Goal: Task Accomplishment & Management: Manage account settings

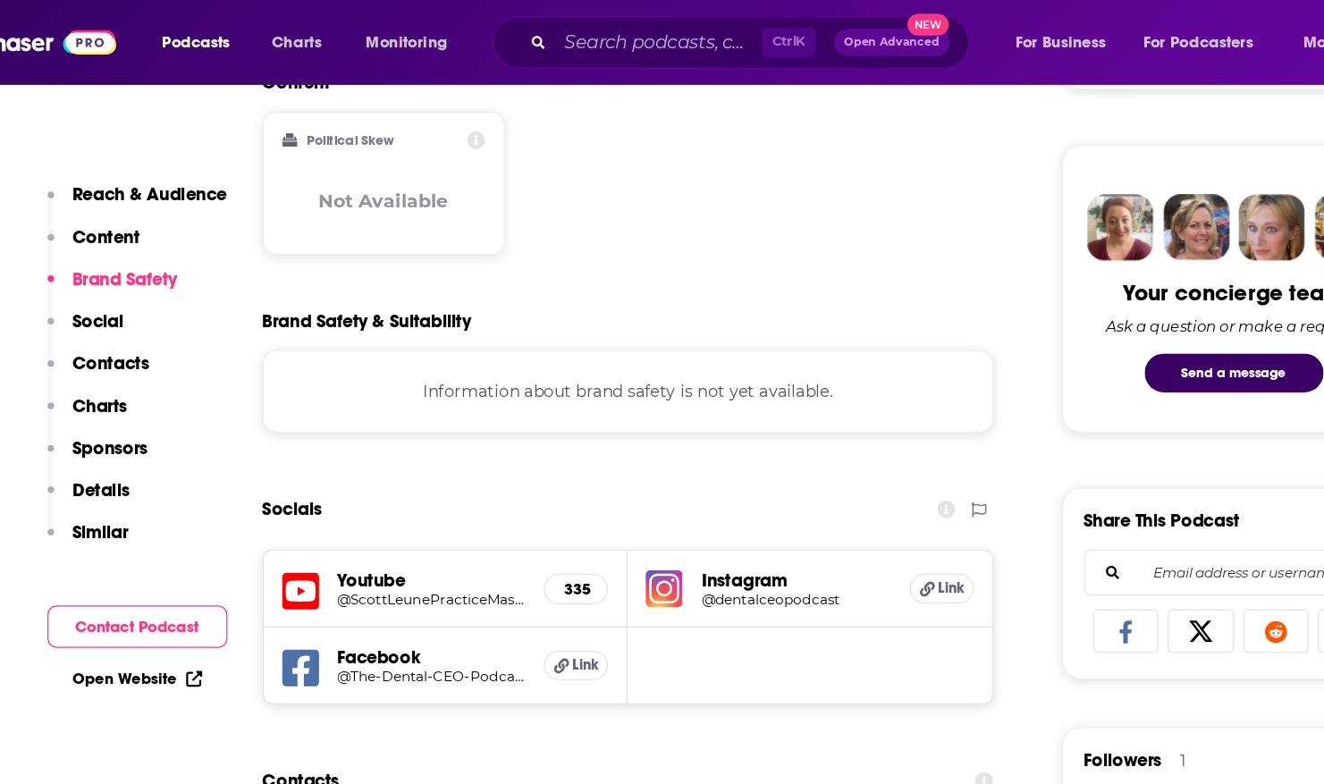
scroll to position [1057, 0]
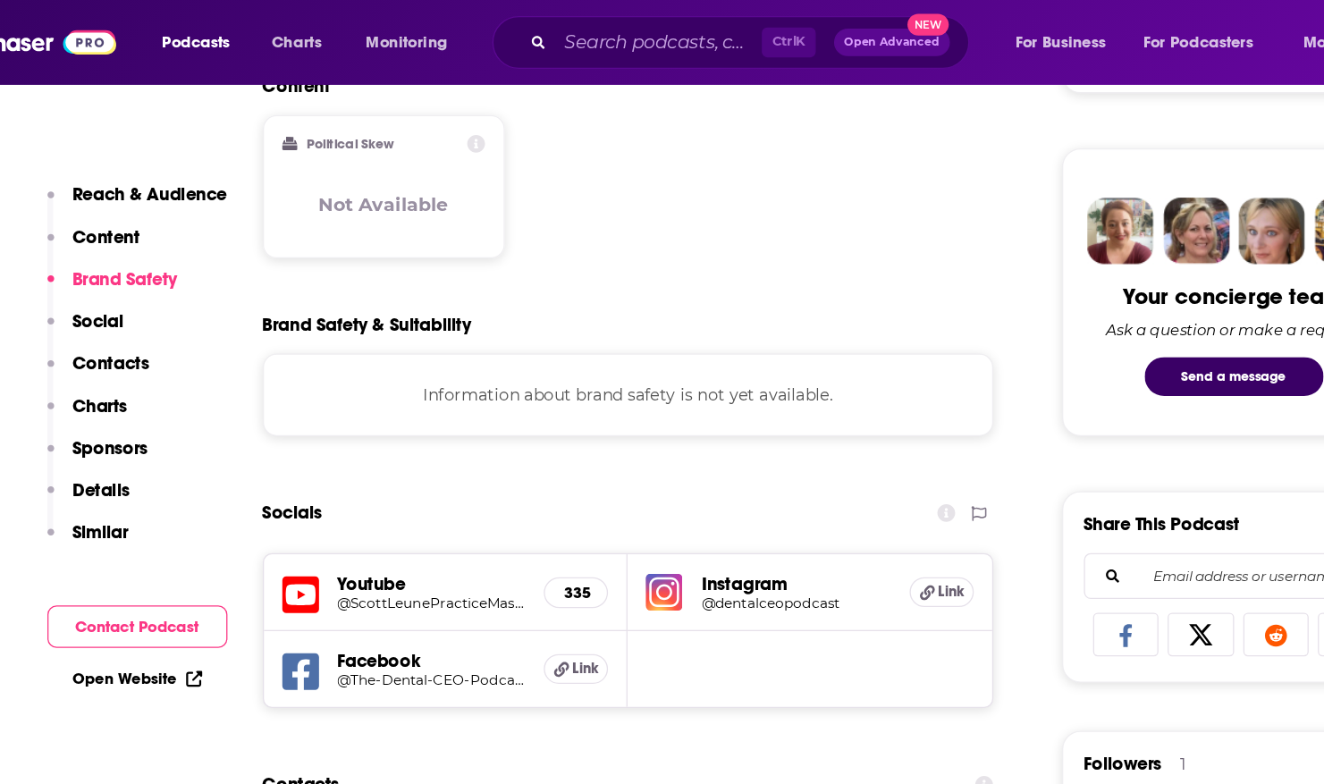
click at [178, 247] on p "Social" at bounding box center [172, 249] width 40 height 17
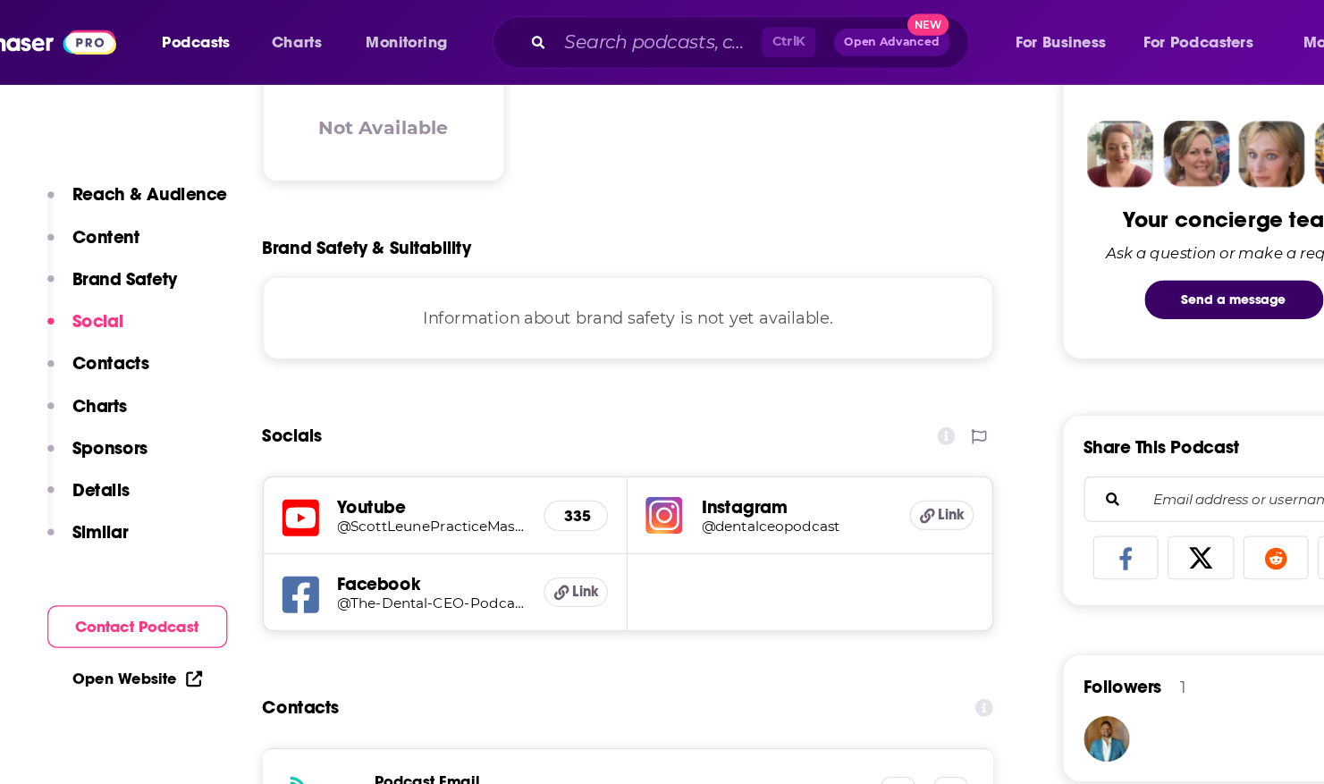
scroll to position [1192, 0]
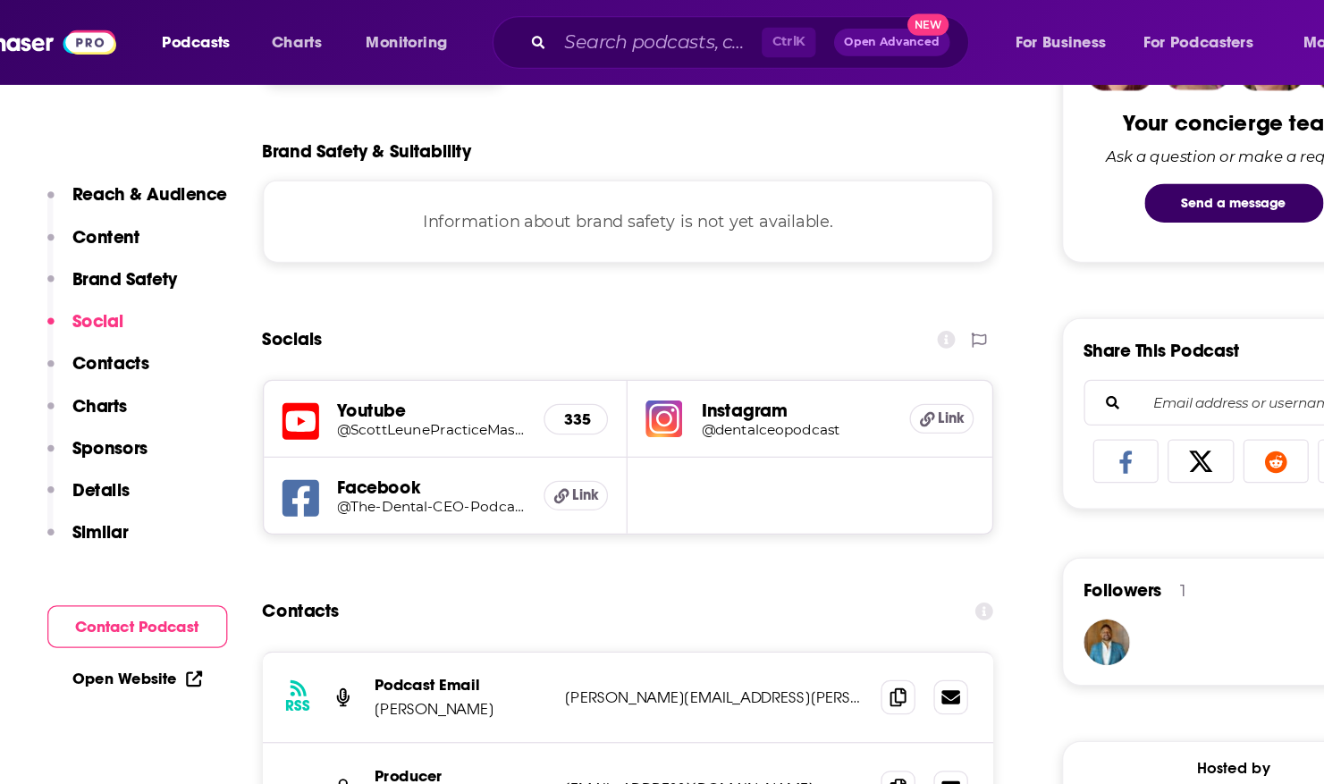
click at [360, 397] on h5 "@The-Dental-CEO-Podcast" at bounding box center [431, 394] width 147 height 13
click at [208, 528] on link "Open Website" at bounding box center [202, 528] width 101 height 15
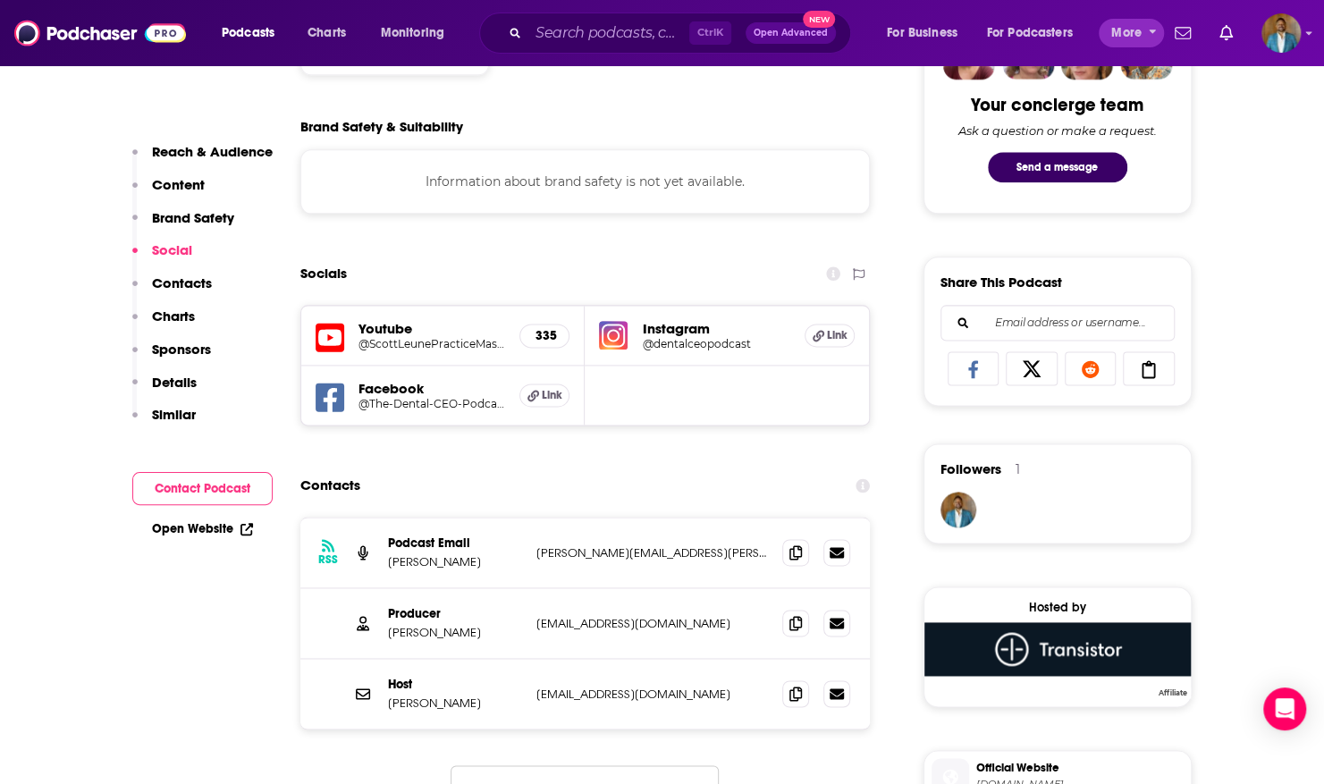
scroll to position [1191, 0]
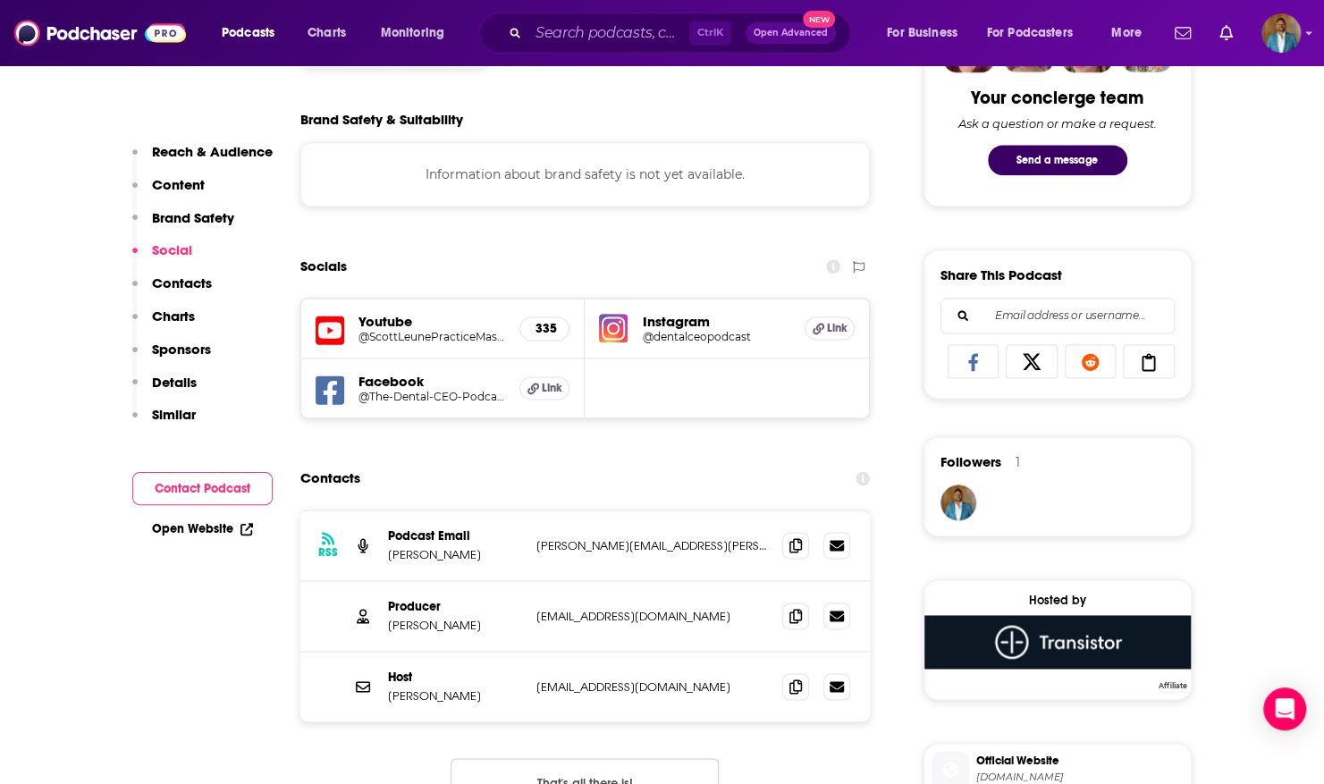
click at [1302, 29] on div "Podcasts Charts Monitoring Ctrl K Open Advanced New For Business For Podcasters…" at bounding box center [662, 33] width 1324 height 66
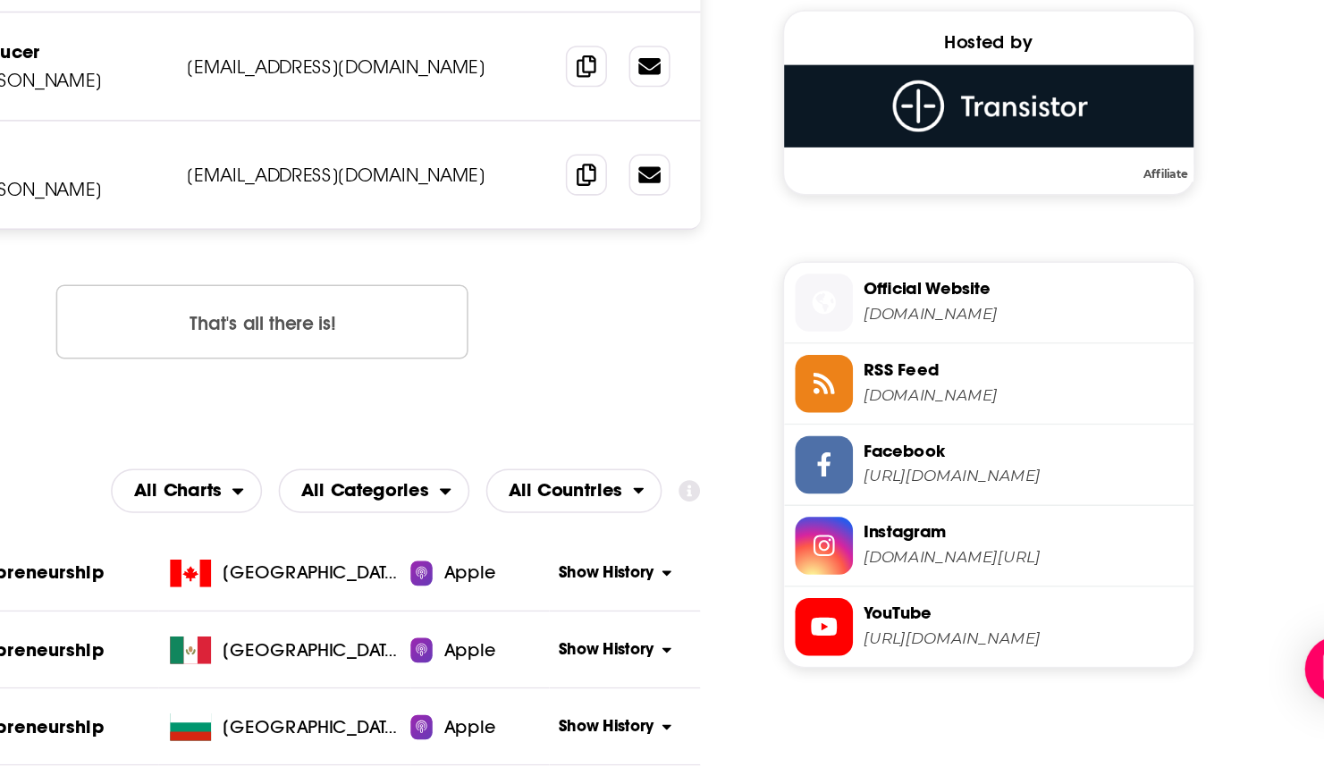
scroll to position [1491, 0]
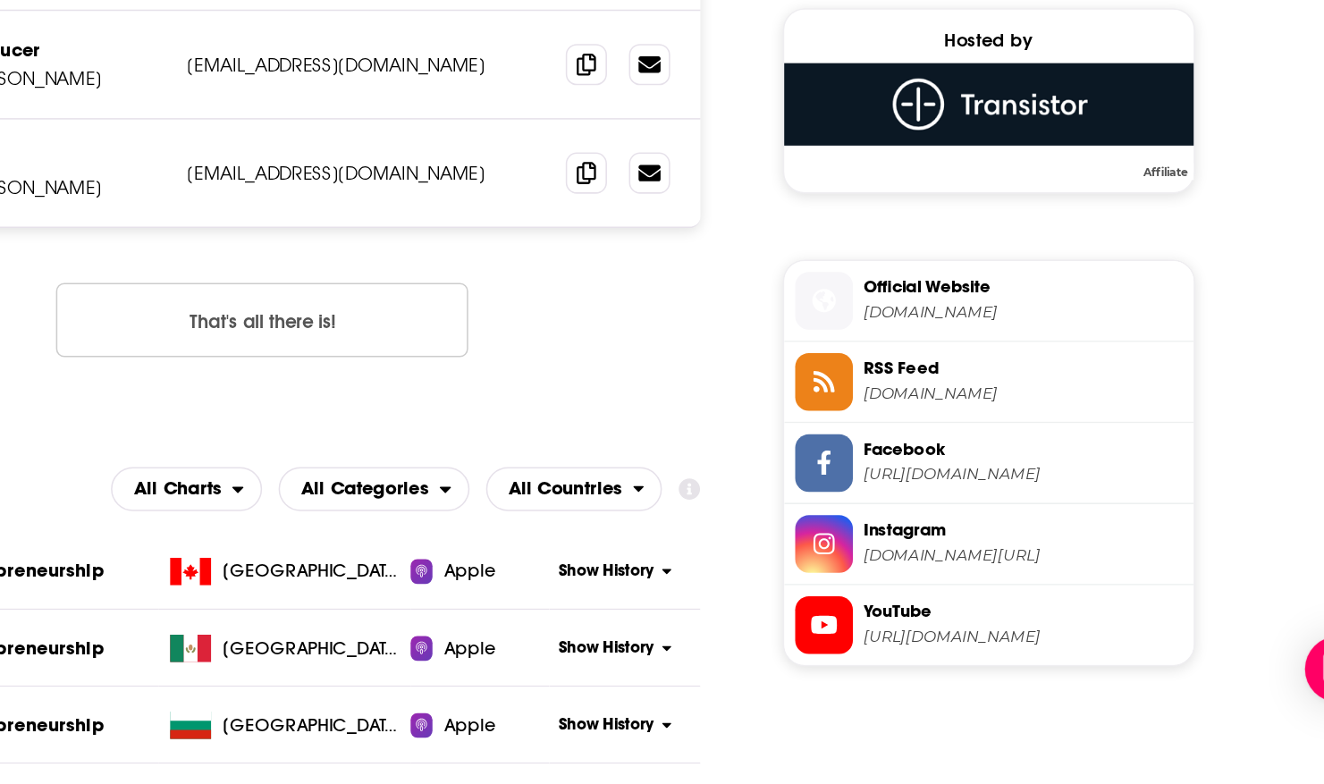
click at [994, 517] on span "RSS Feed [DOMAIN_NAME]" at bounding box center [1076, 521] width 215 height 36
click at [1032, 568] on span "Facebook" at bounding box center [1079, 566] width 207 height 16
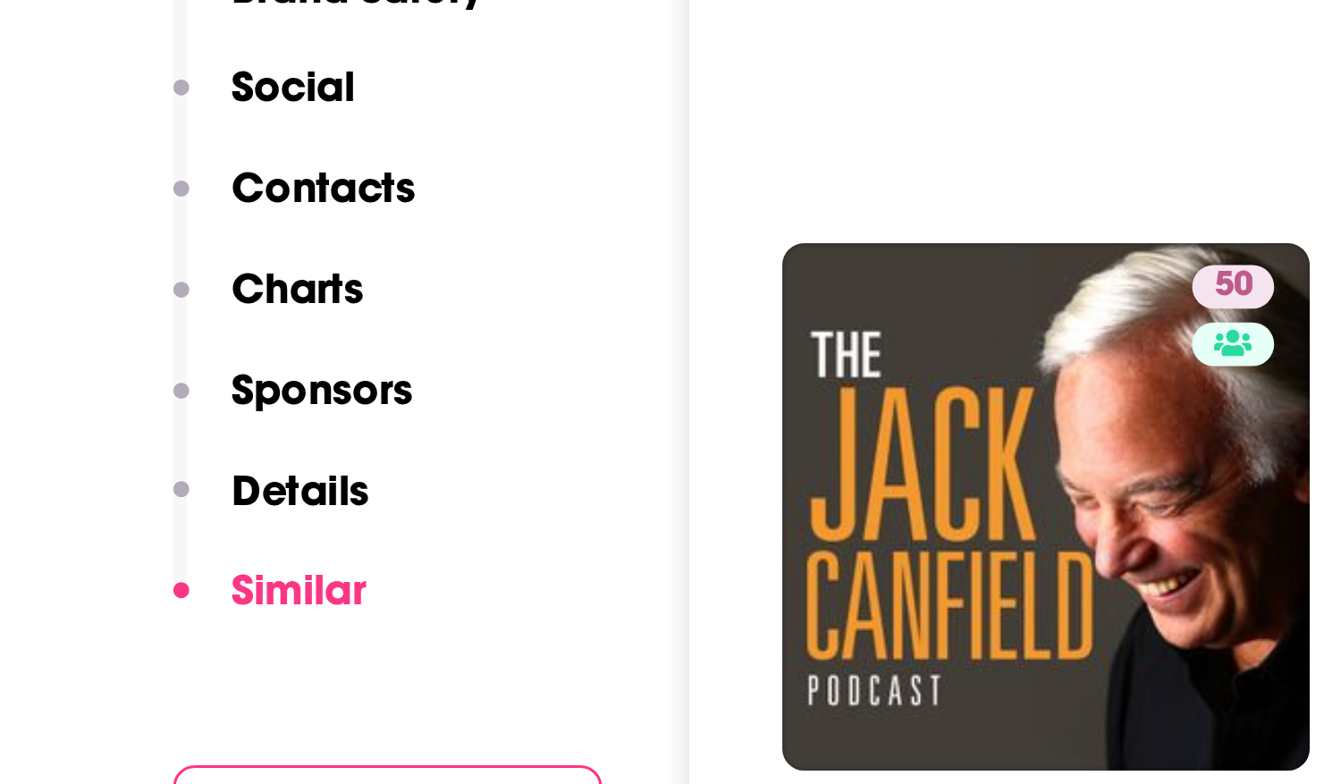
scroll to position [3797, 0]
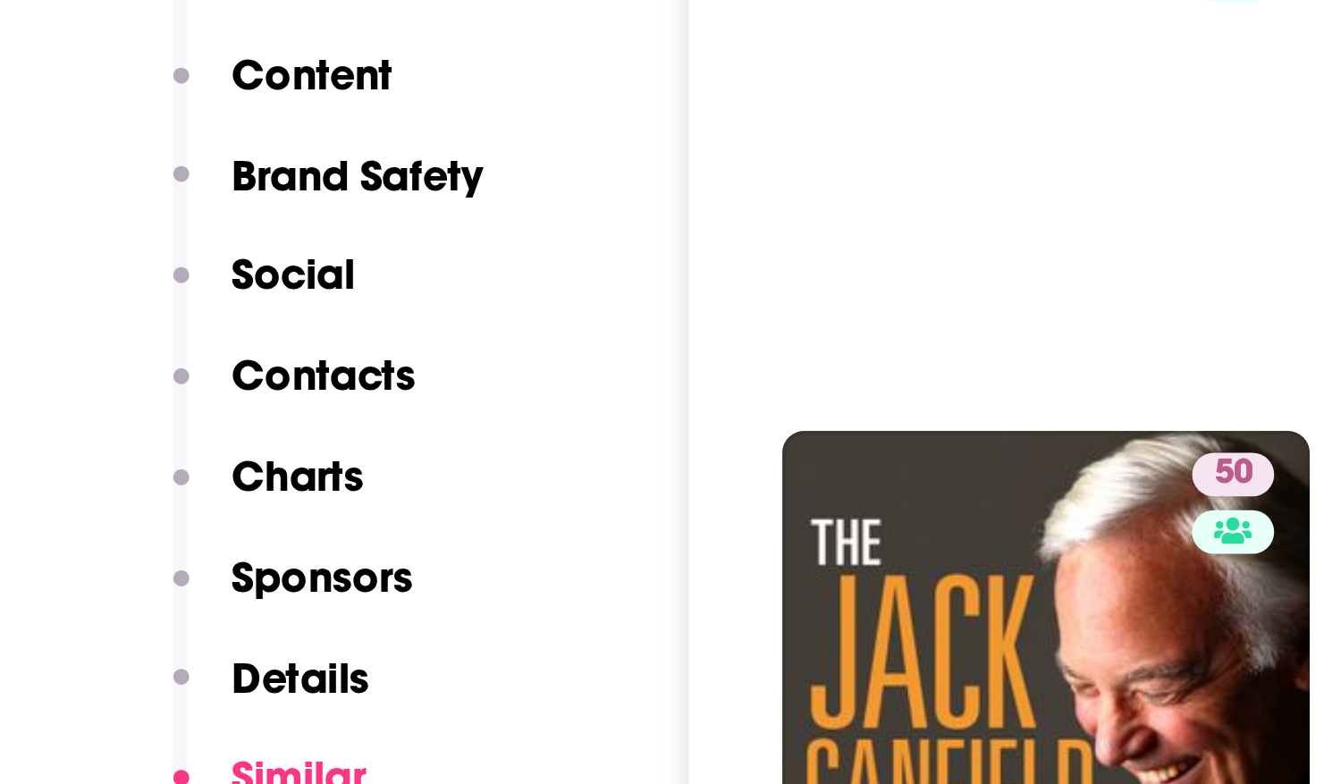
click at [180, 380] on p "Details" at bounding box center [174, 382] width 45 height 17
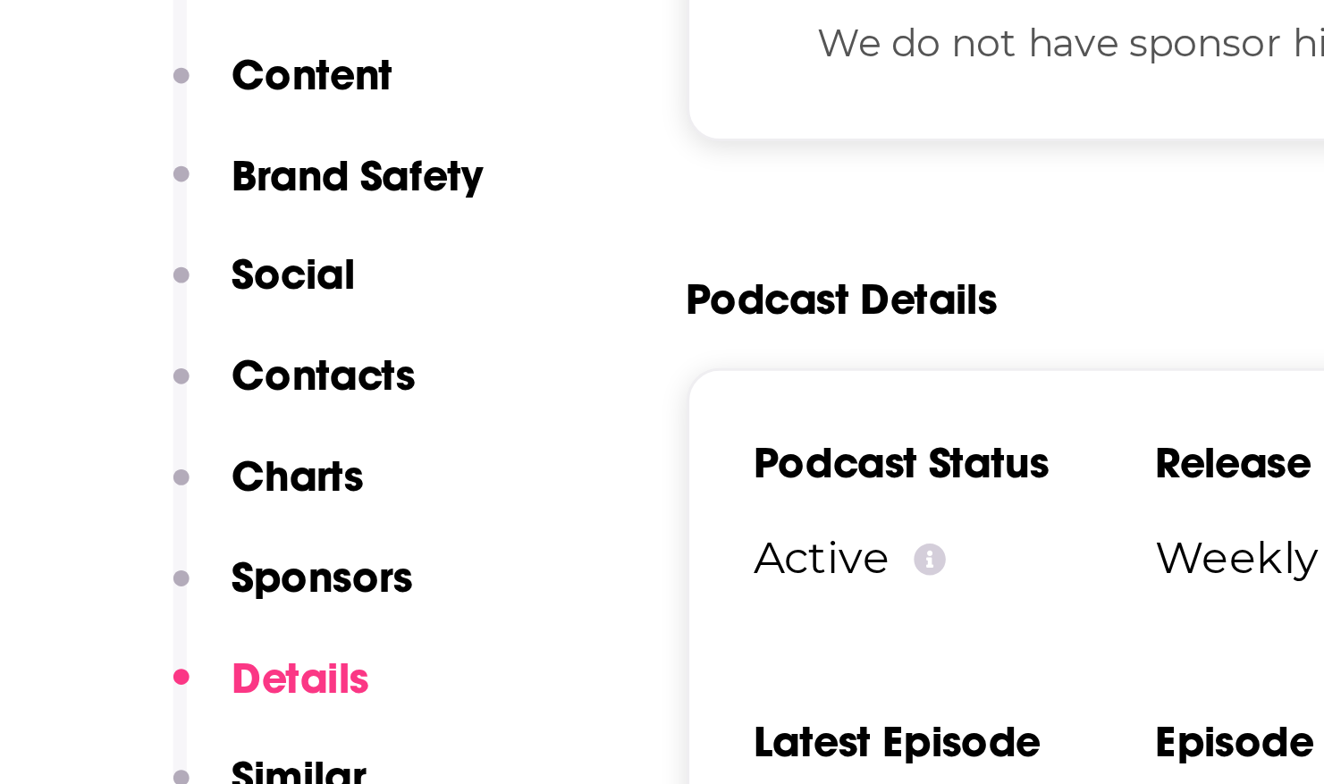
scroll to position [2395, 0]
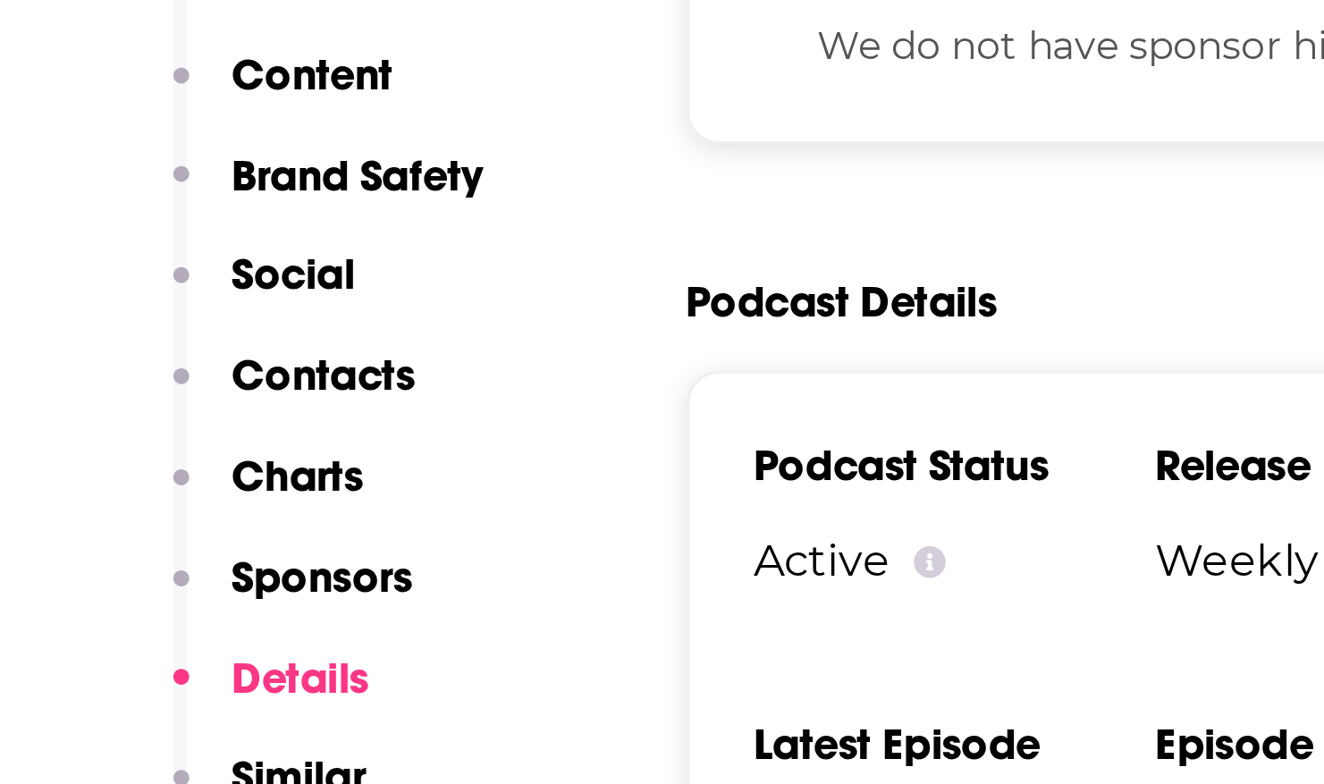
click at [186, 346] on p "Sponsors" at bounding box center [181, 349] width 59 height 17
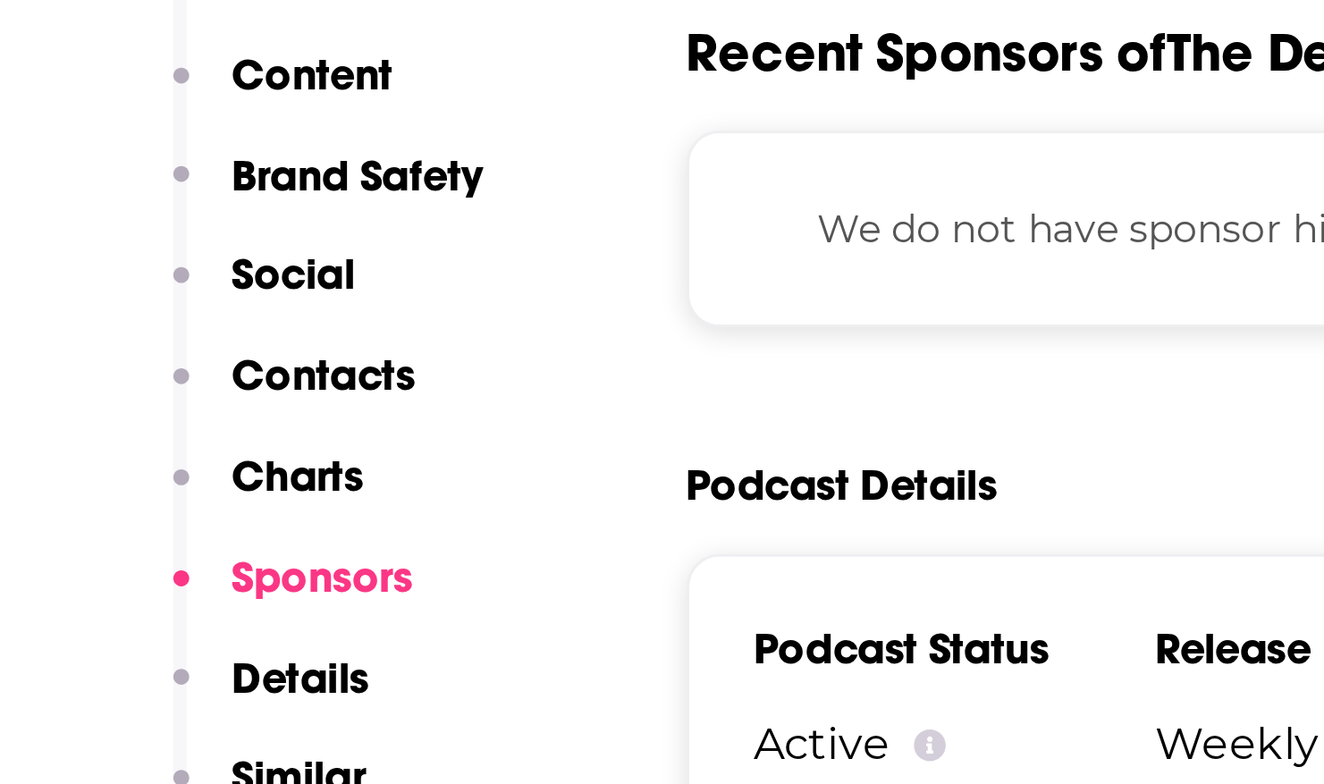
scroll to position [2252, 0]
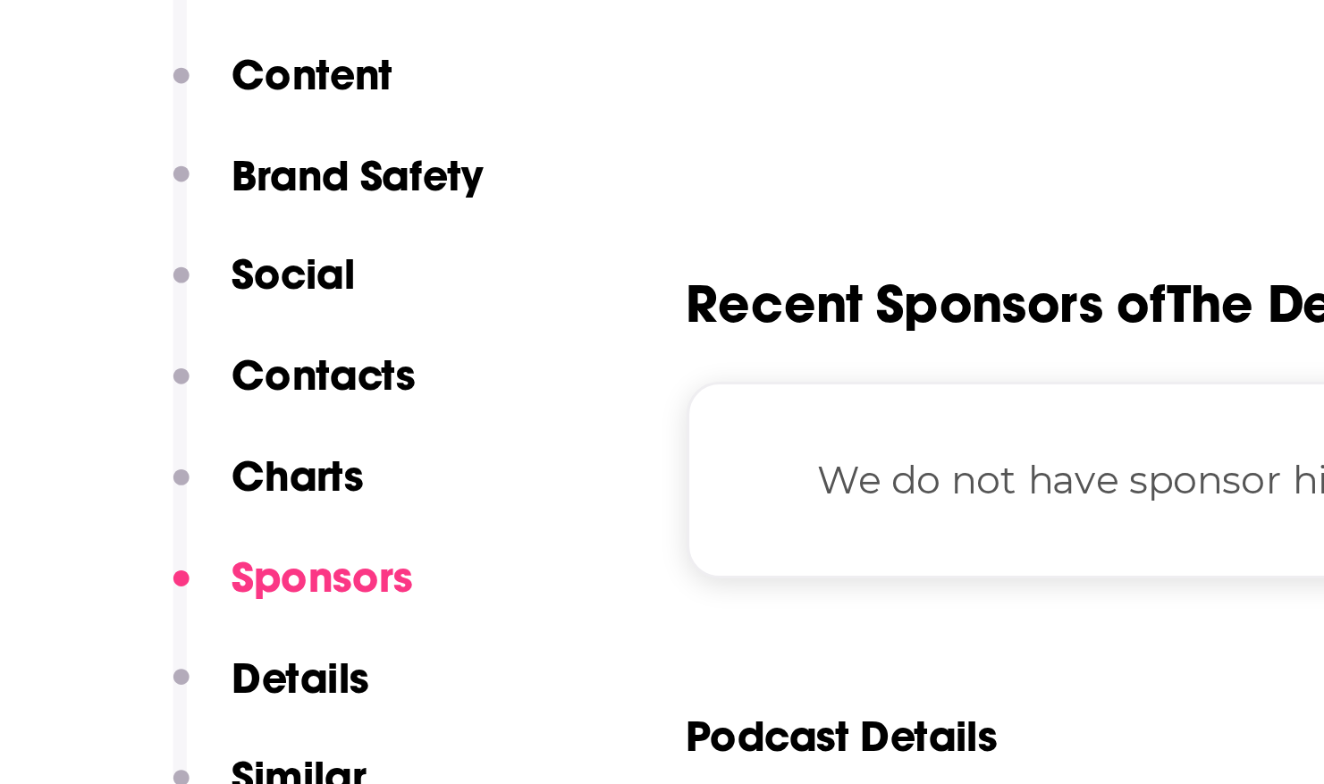
click at [334, 322] on p "We do not have sponsor history for this podcast yet or there are no sponsors." at bounding box center [586, 318] width 526 height 20
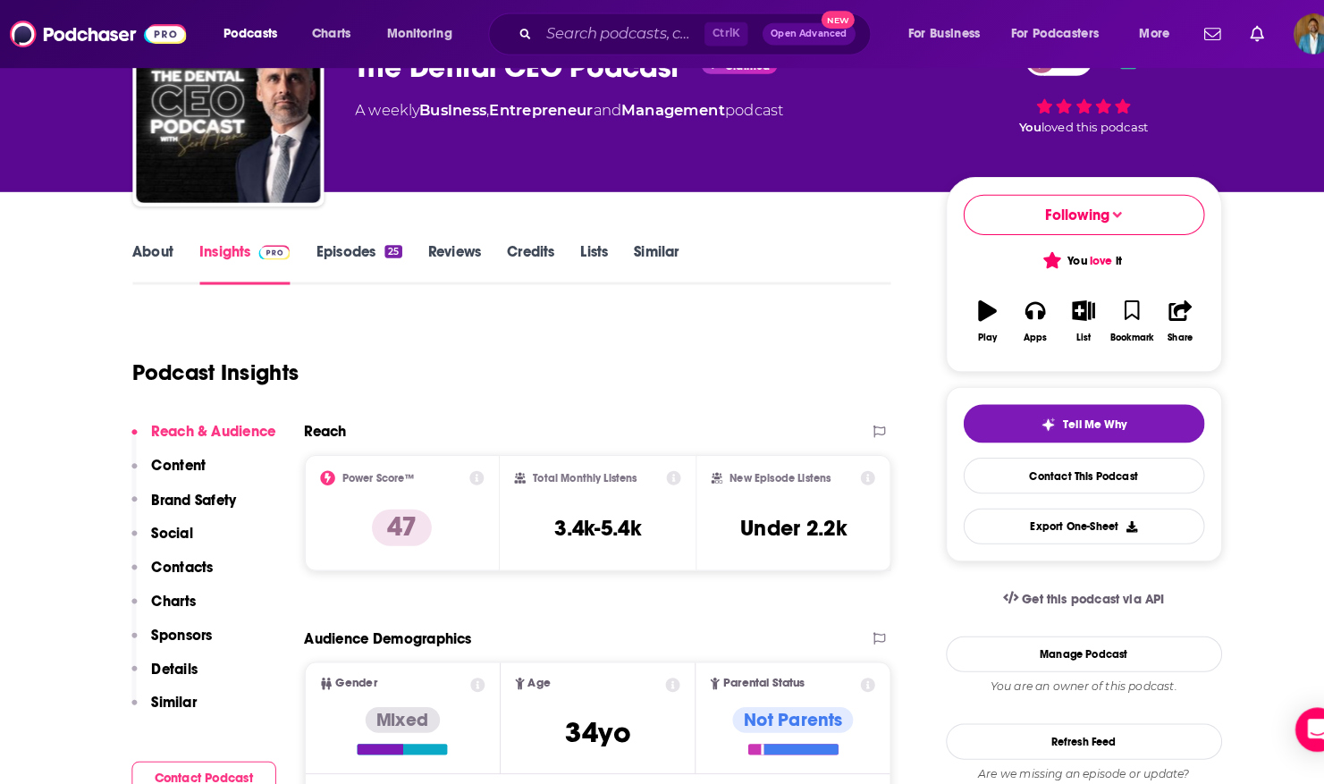
scroll to position [104, 0]
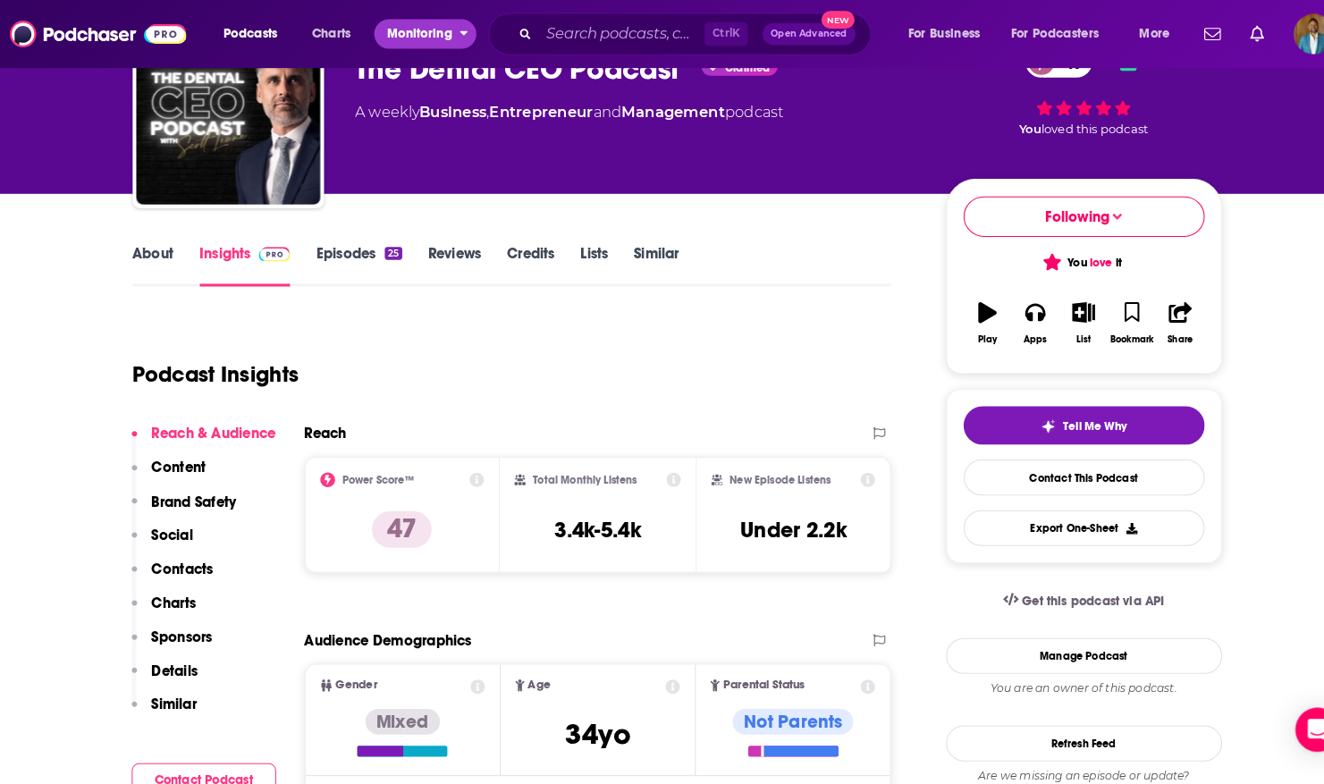
click at [398, 22] on span "Monitoring" at bounding box center [412, 33] width 63 height 25
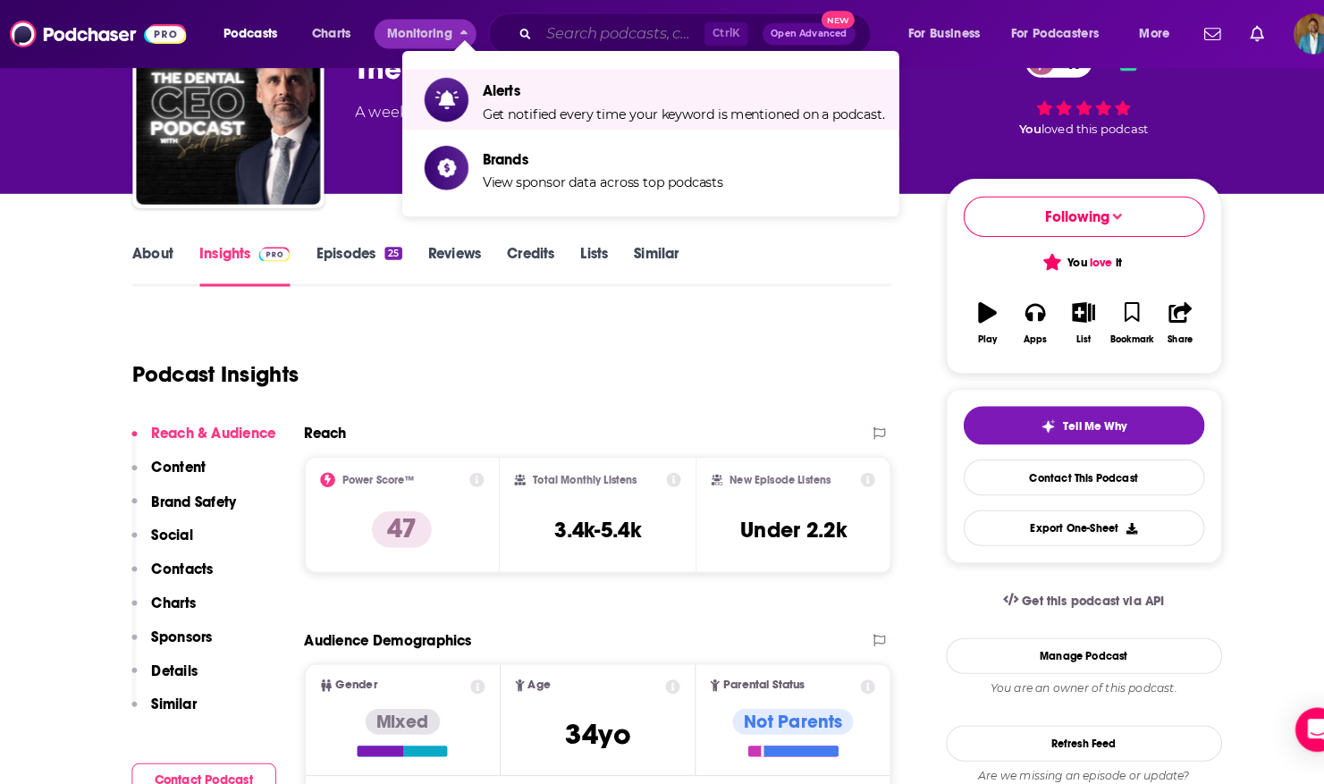
click at [574, 36] on input "Search podcasts, credits, & more..." at bounding box center [608, 33] width 161 height 29
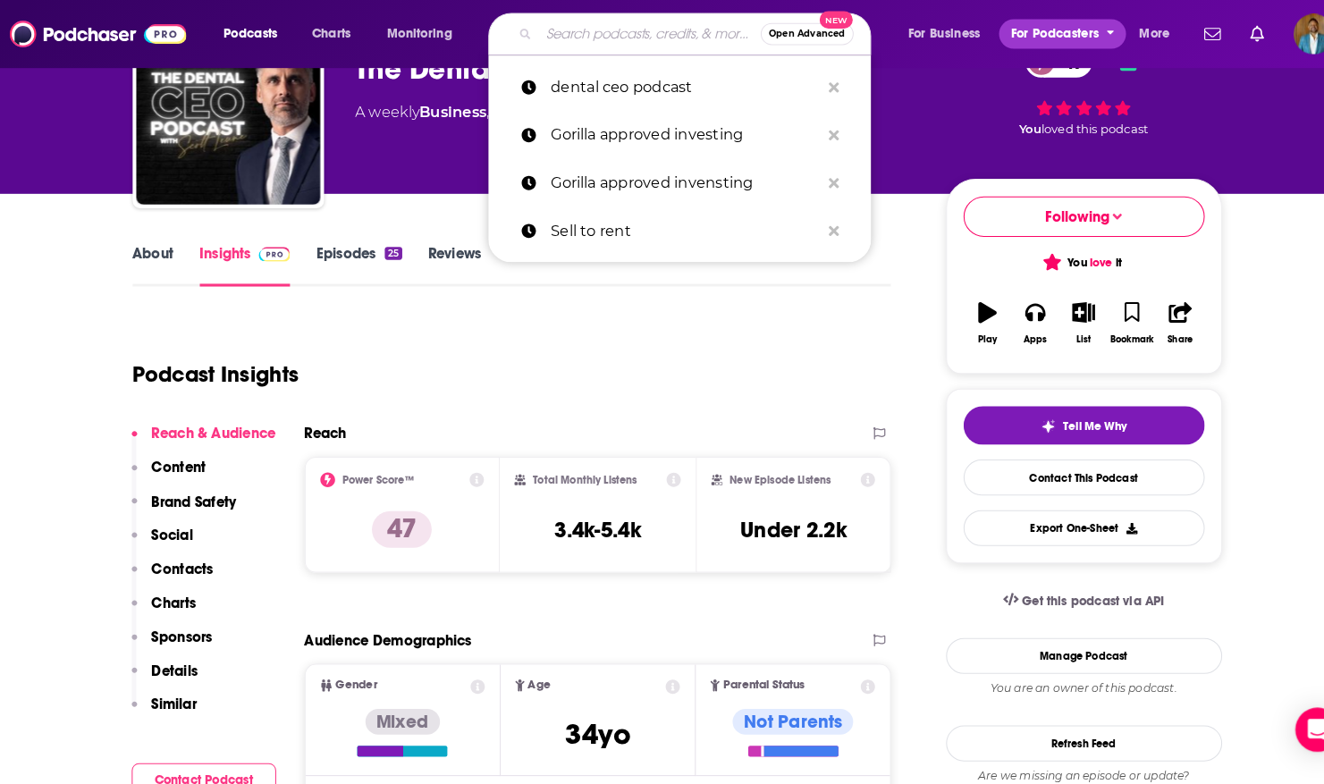
click at [1085, 32] on icon "open menu" at bounding box center [1084, 29] width 8 height 13
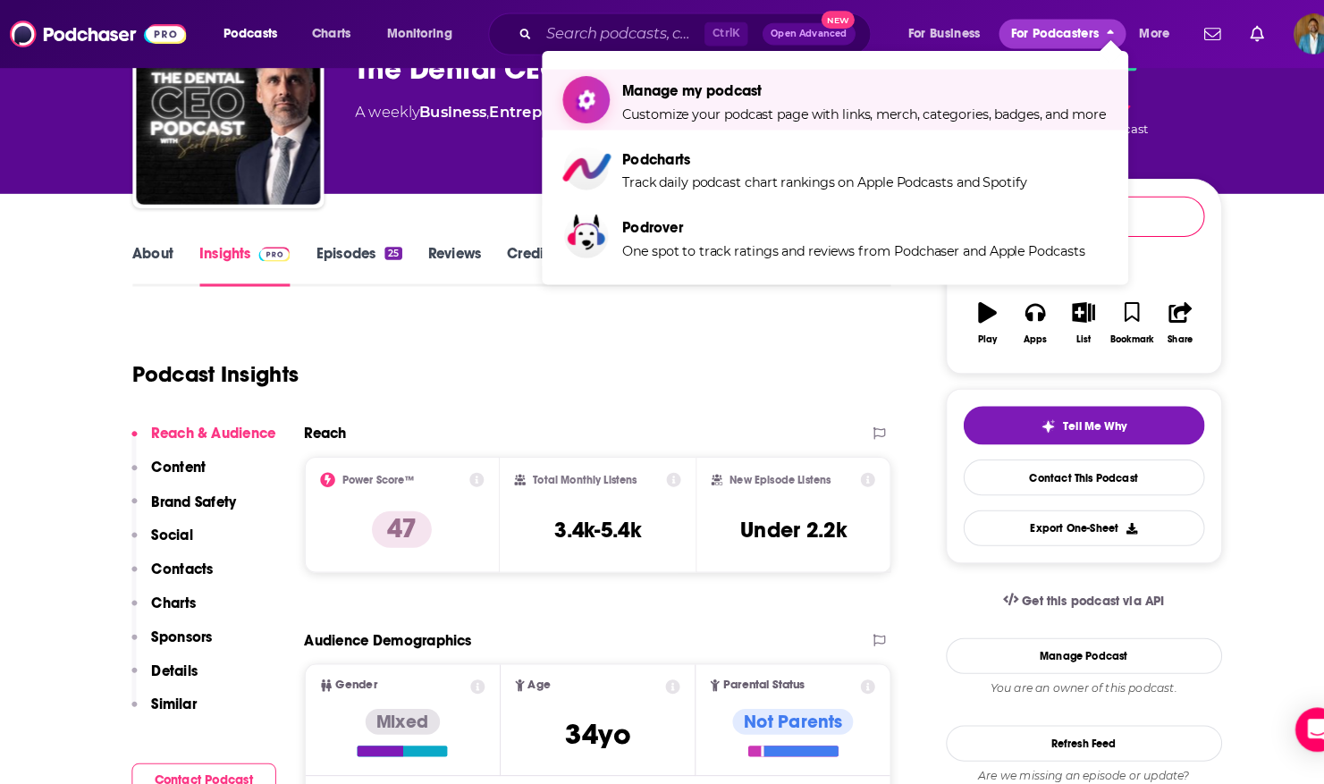
click at [937, 93] on span "Manage my podcast" at bounding box center [844, 88] width 470 height 17
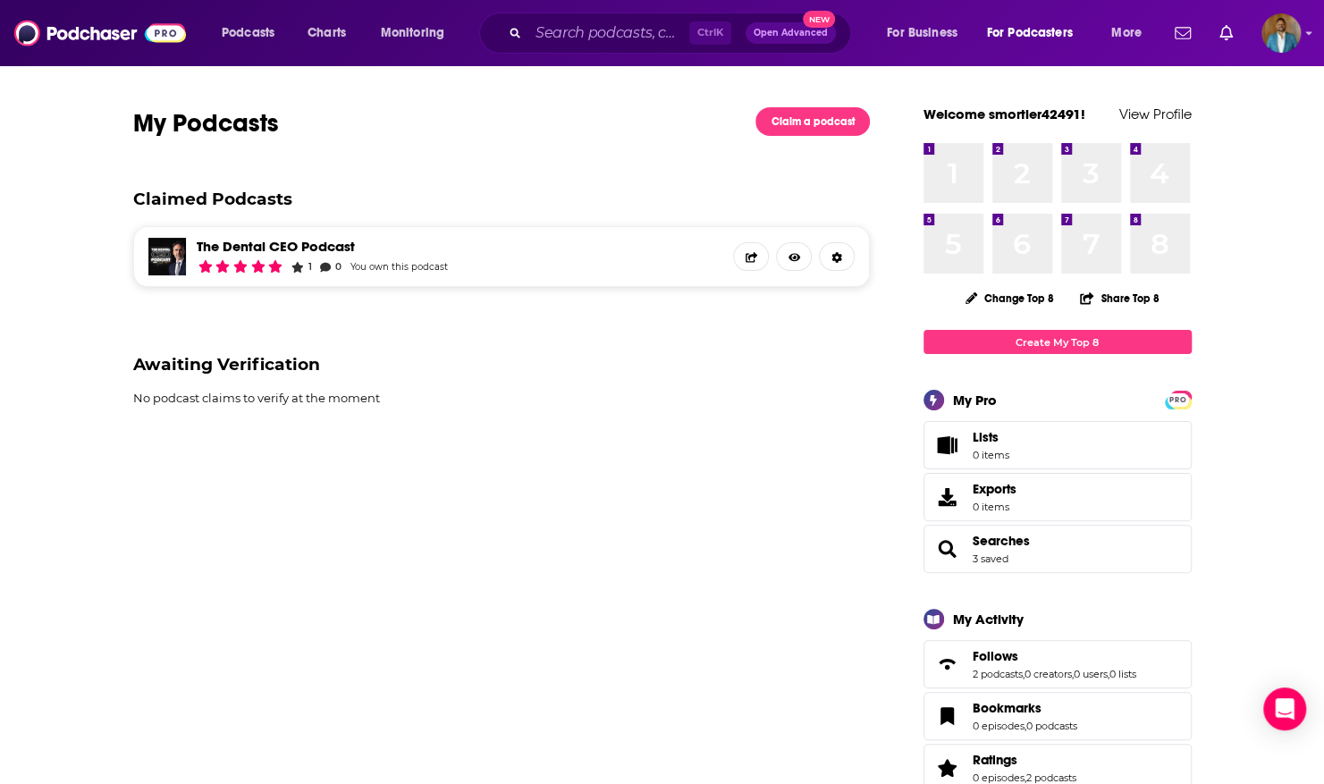
scroll to position [3, 0]
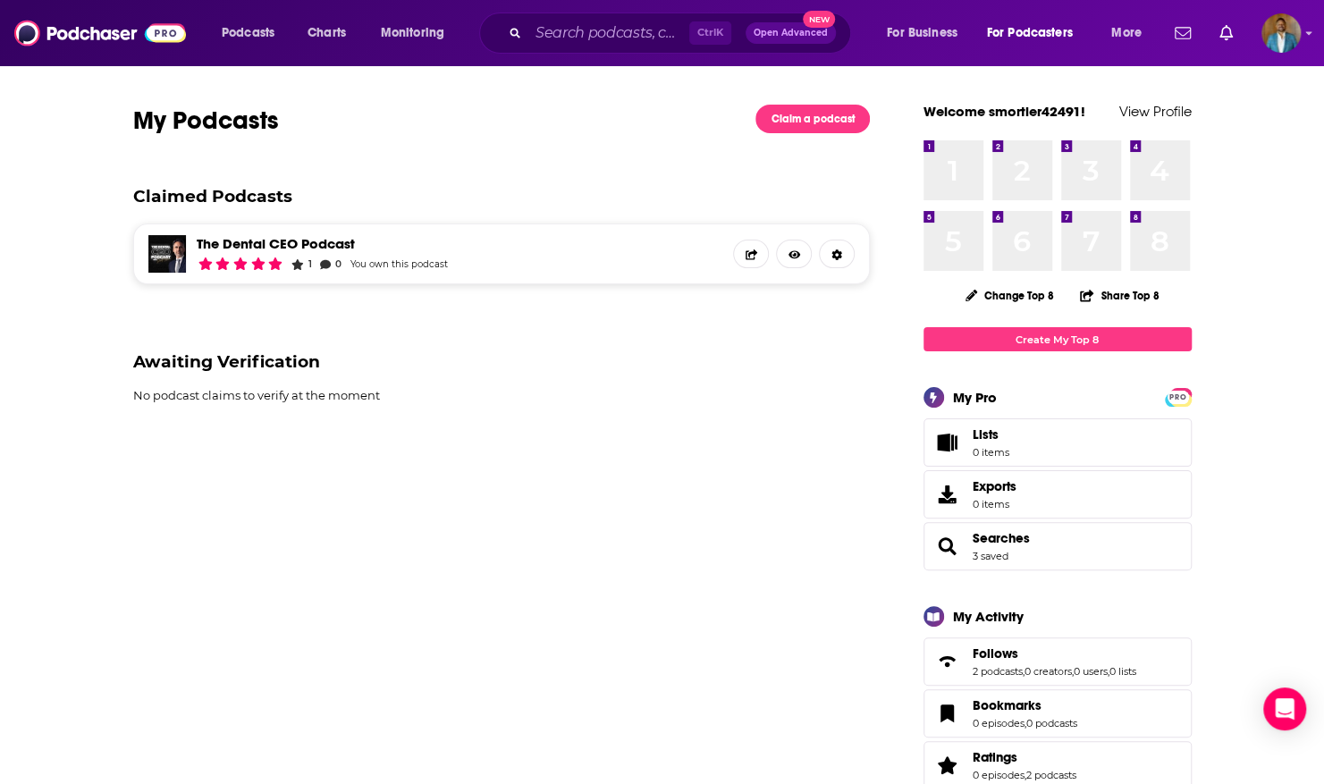
click at [1062, 334] on link "Create My Top 8" at bounding box center [1057, 339] width 268 height 24
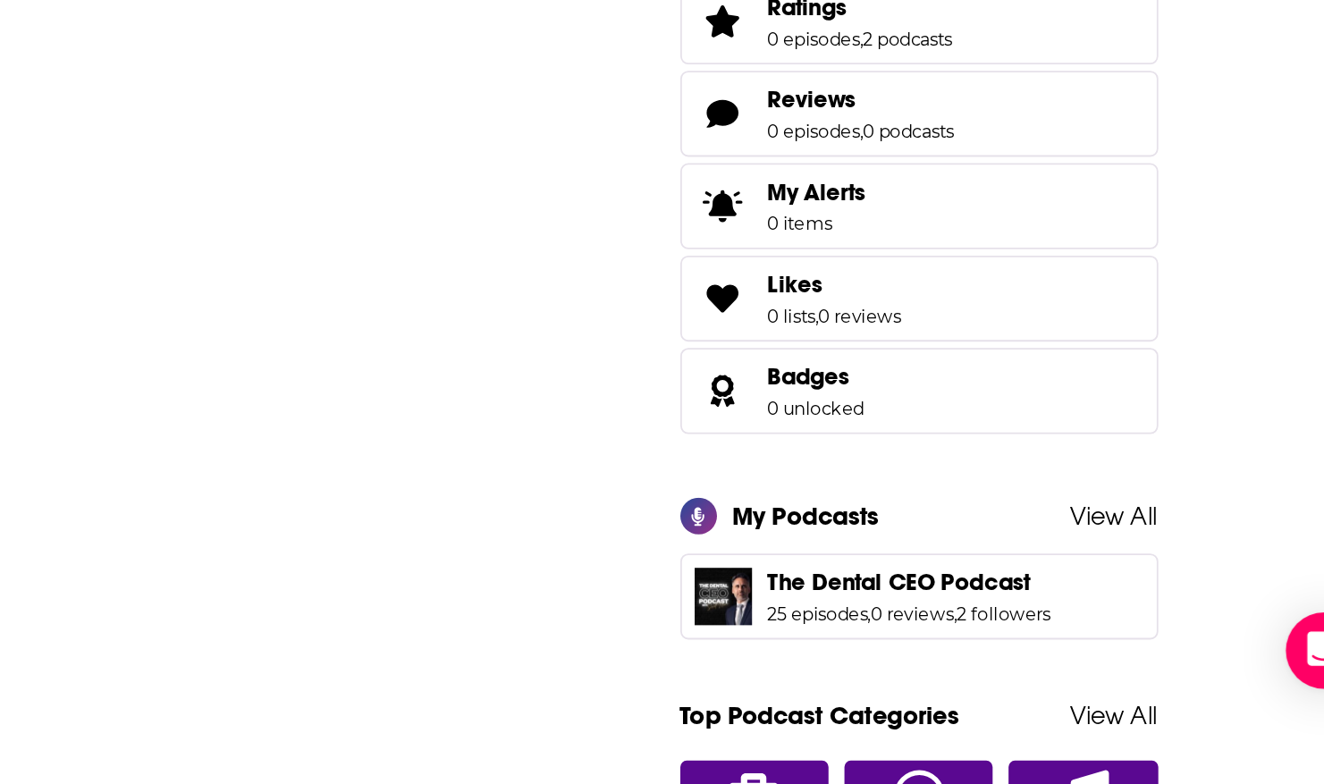
scroll to position [427, 0]
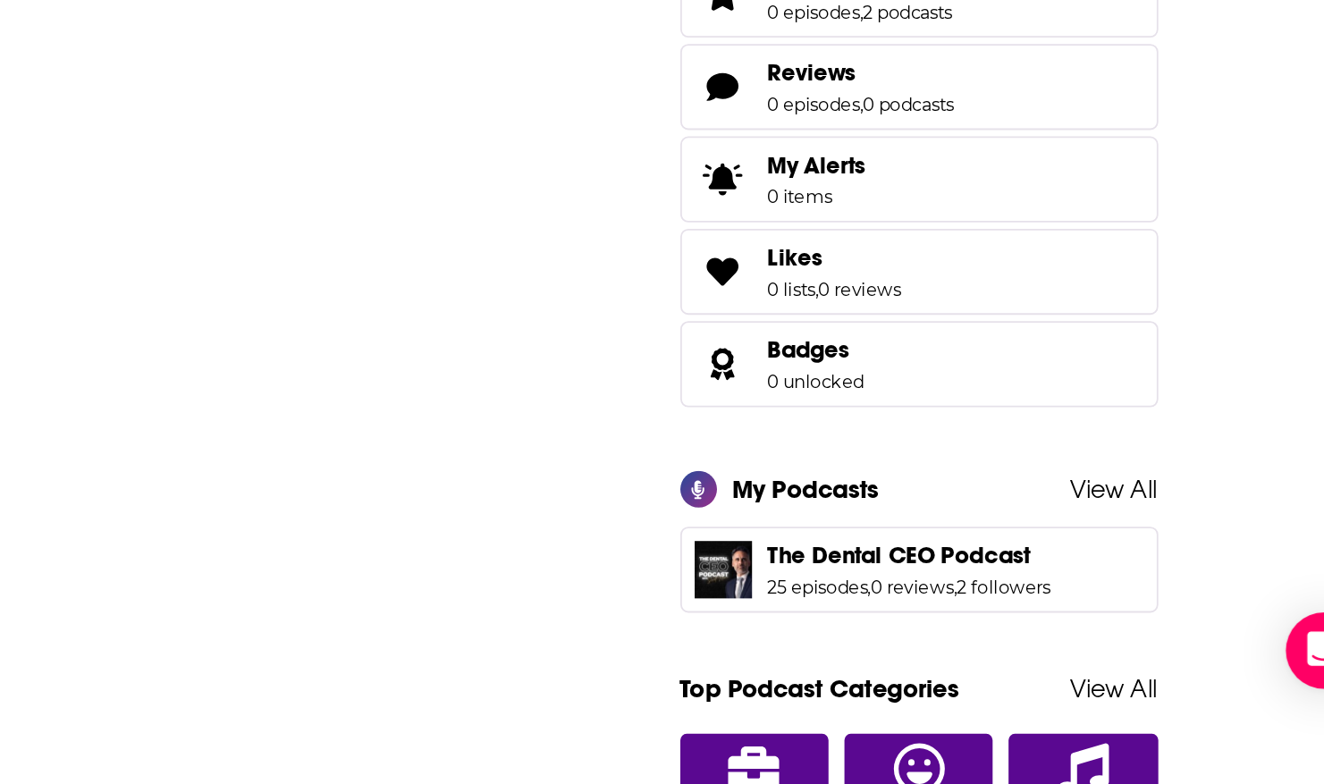
click at [1166, 656] on span "The Dental CEO Podcast 25 episodes , 0 reviews , 2 followers" at bounding box center [1057, 663] width 268 height 48
click at [944, 669] on img "The Dental CEO Podcast" at bounding box center [947, 663] width 32 height 32
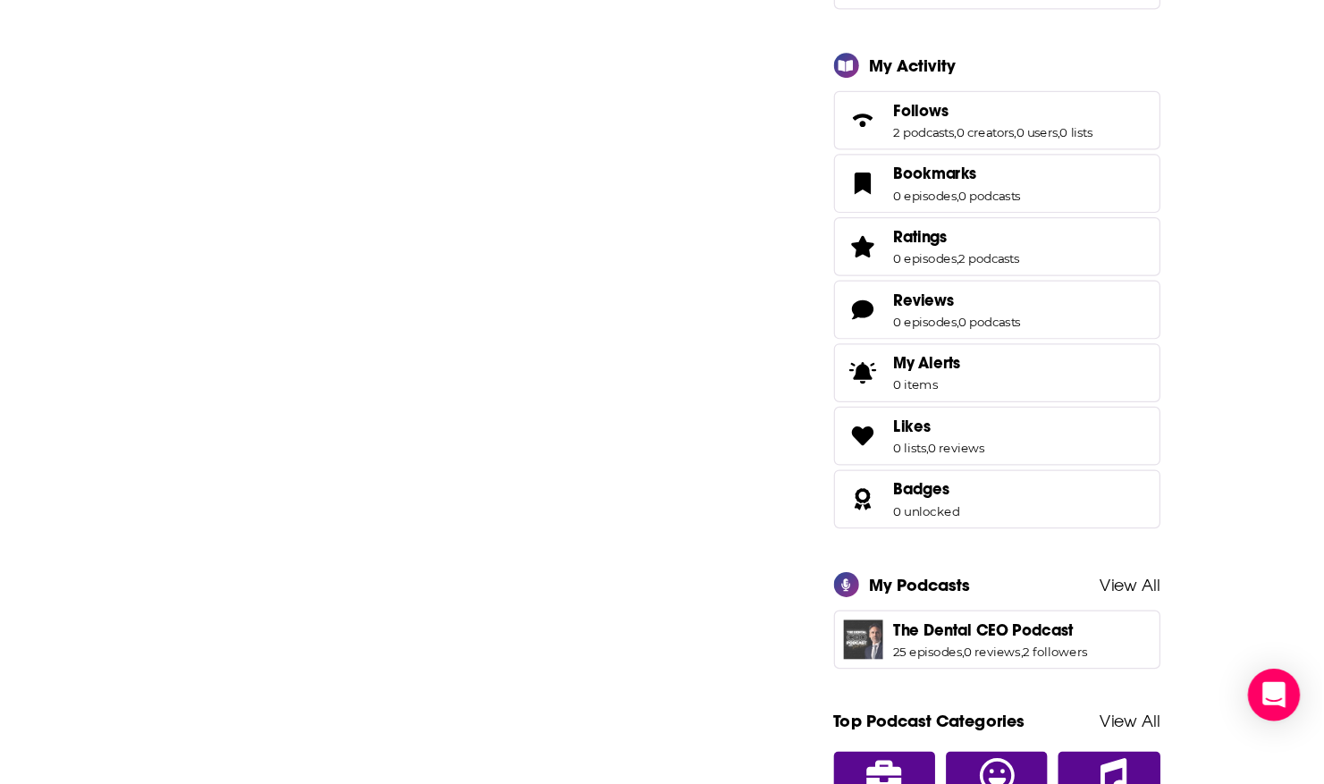
scroll to position [392, 0]
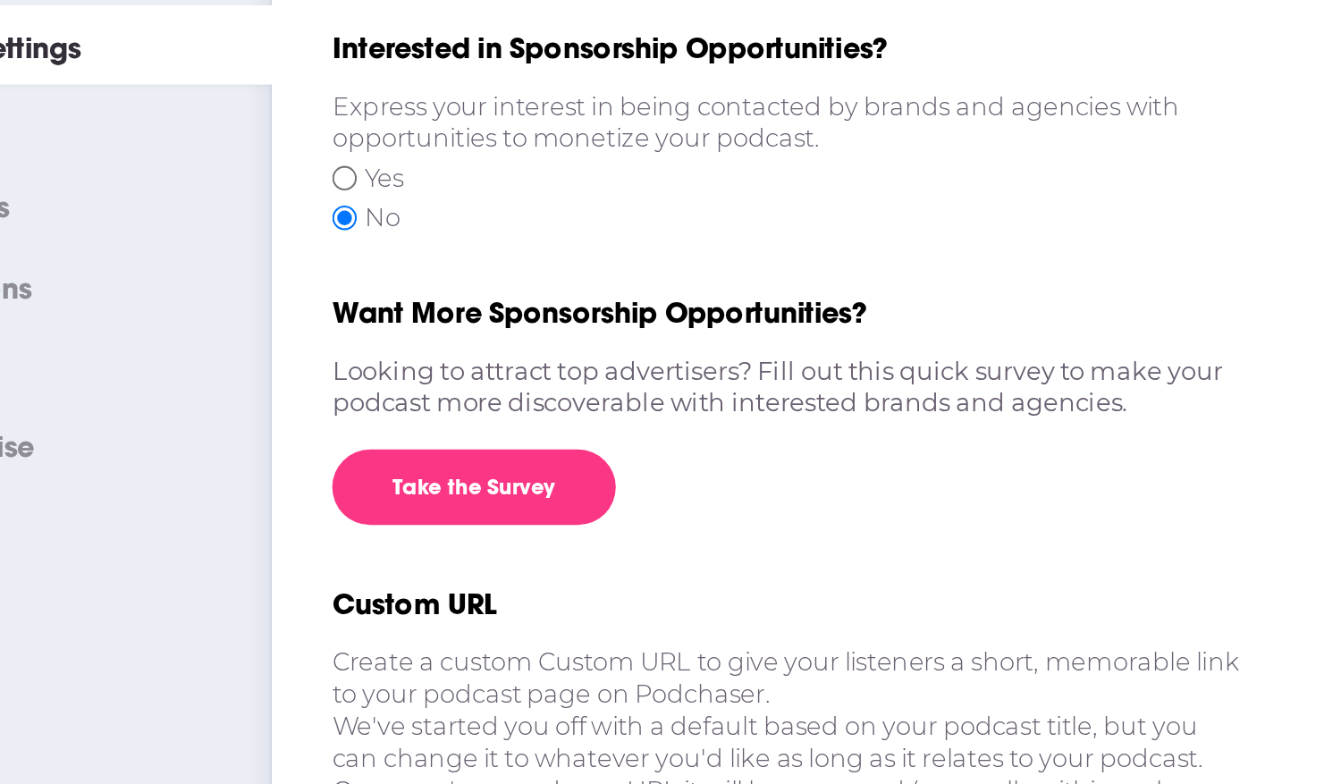
click at [288, 298] on input "Yes" at bounding box center [285, 299] width 12 height 15
radio input "true"
radio input "false"
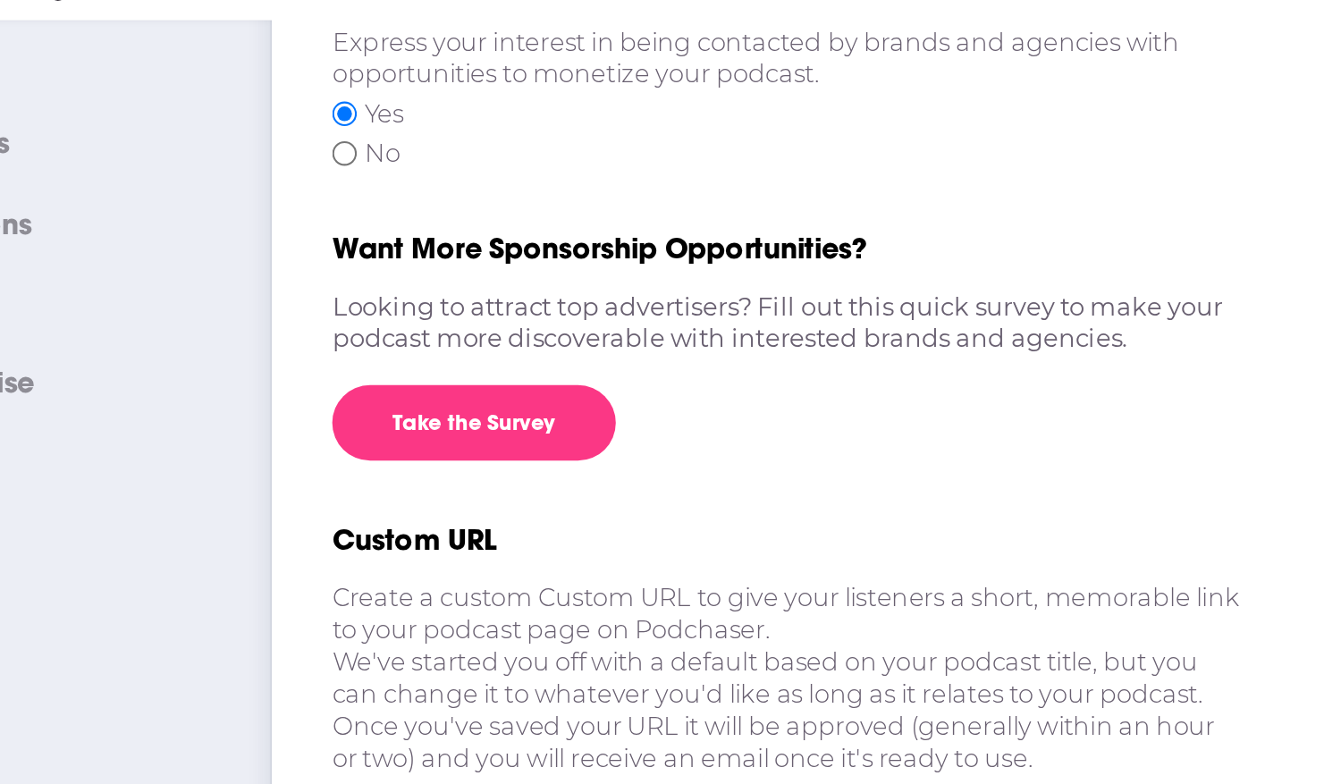
click at [388, 442] on link "Take the Survey" at bounding box center [346, 446] width 134 height 36
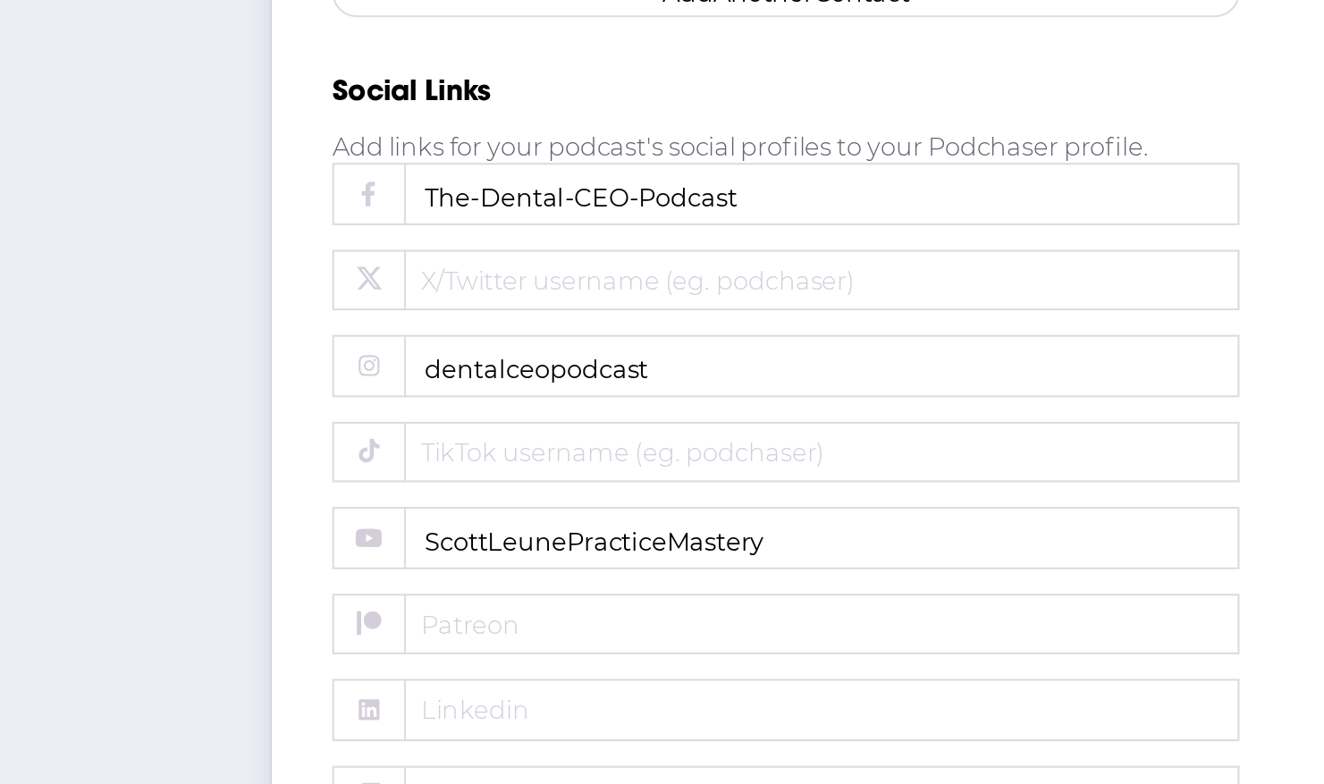
scroll to position [470, 0]
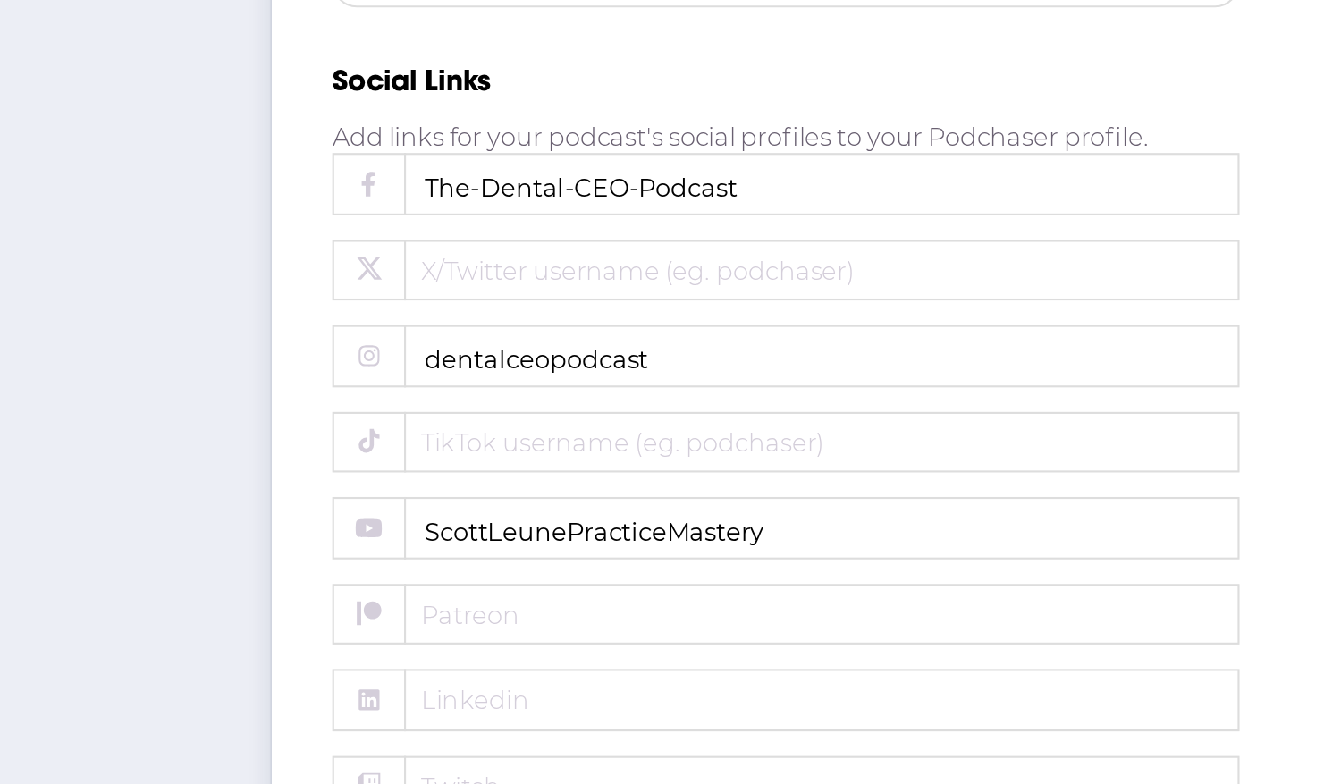
click at [488, 485] on input "The-Dental-CEO-Podcast" at bounding box center [493, 499] width 429 height 29
type input "T"
click at [228, 622] on div "General Settings RSS Feed Categories Notifications Marketing Merchandise" at bounding box center [125, 358] width 250 height 1255
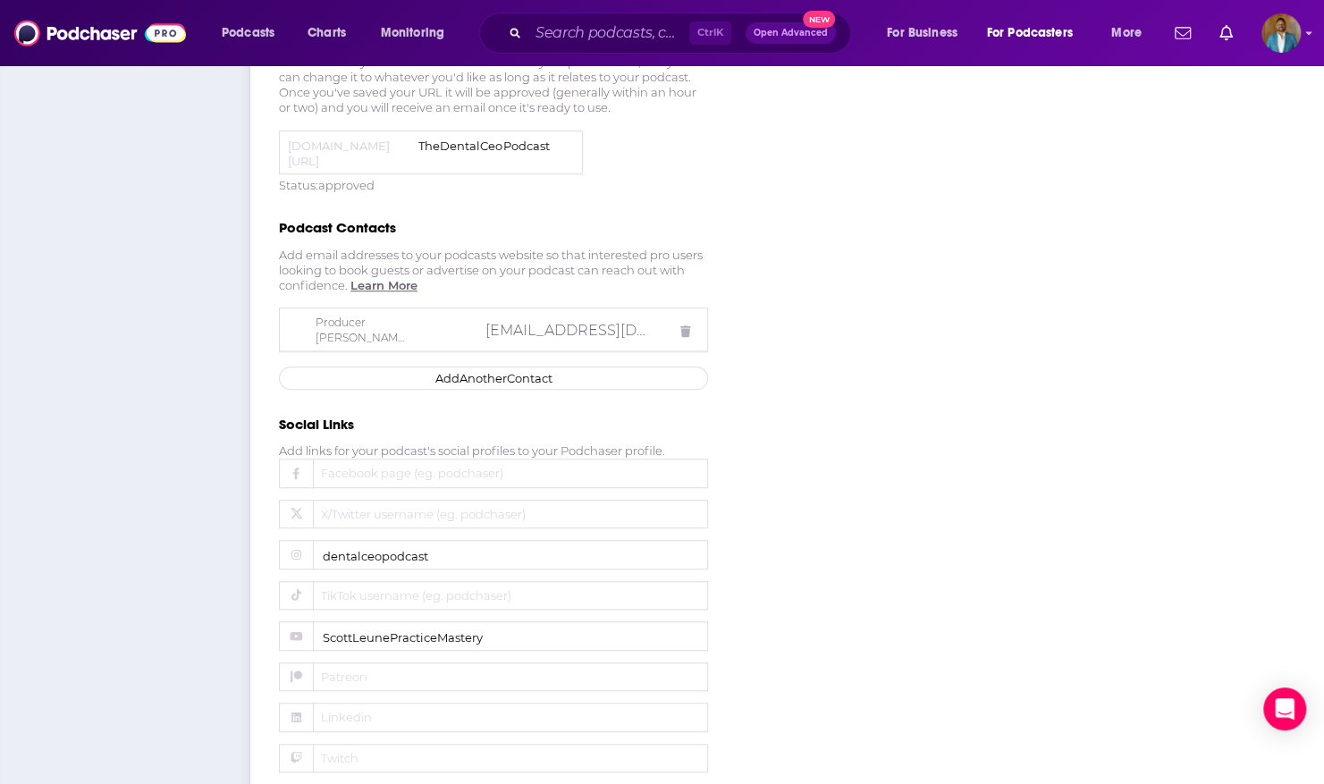
scroll to position [640, 0]
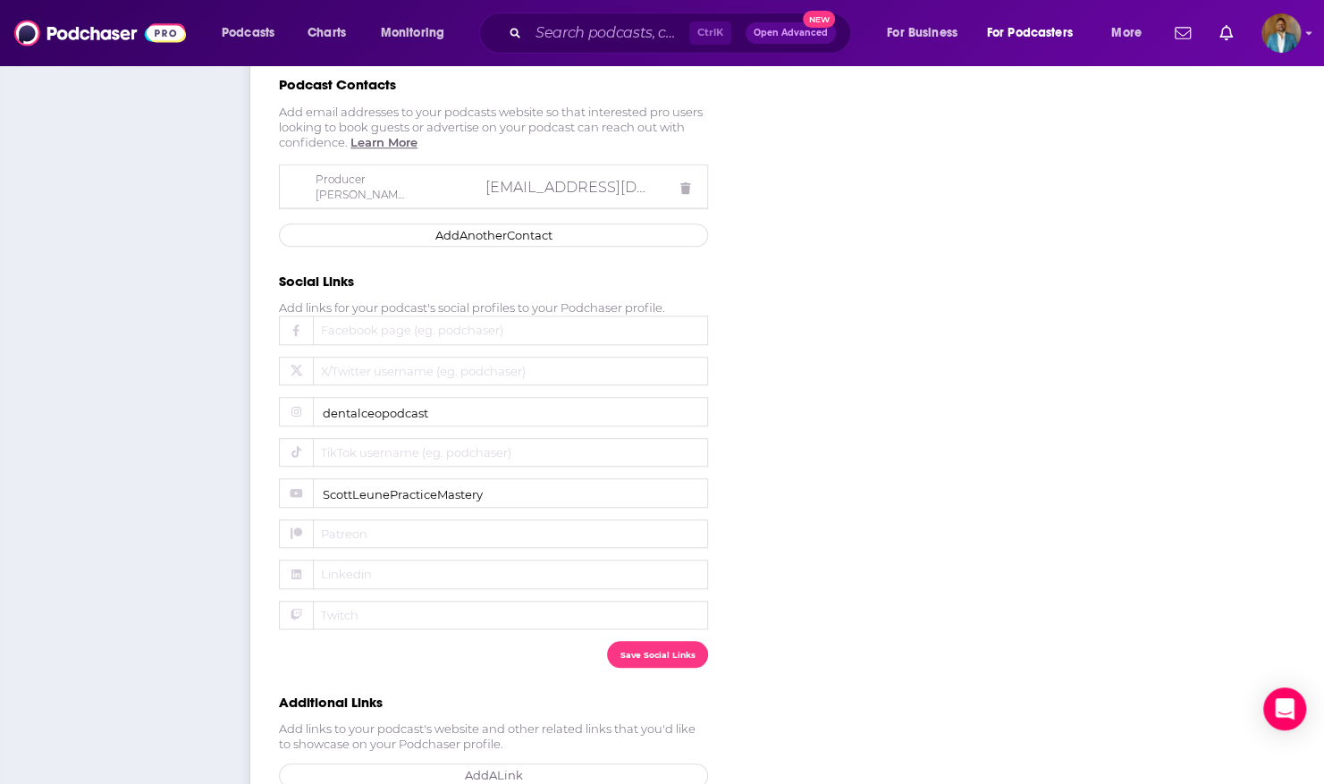
click at [633, 644] on button "Save Social Links" at bounding box center [657, 654] width 101 height 26
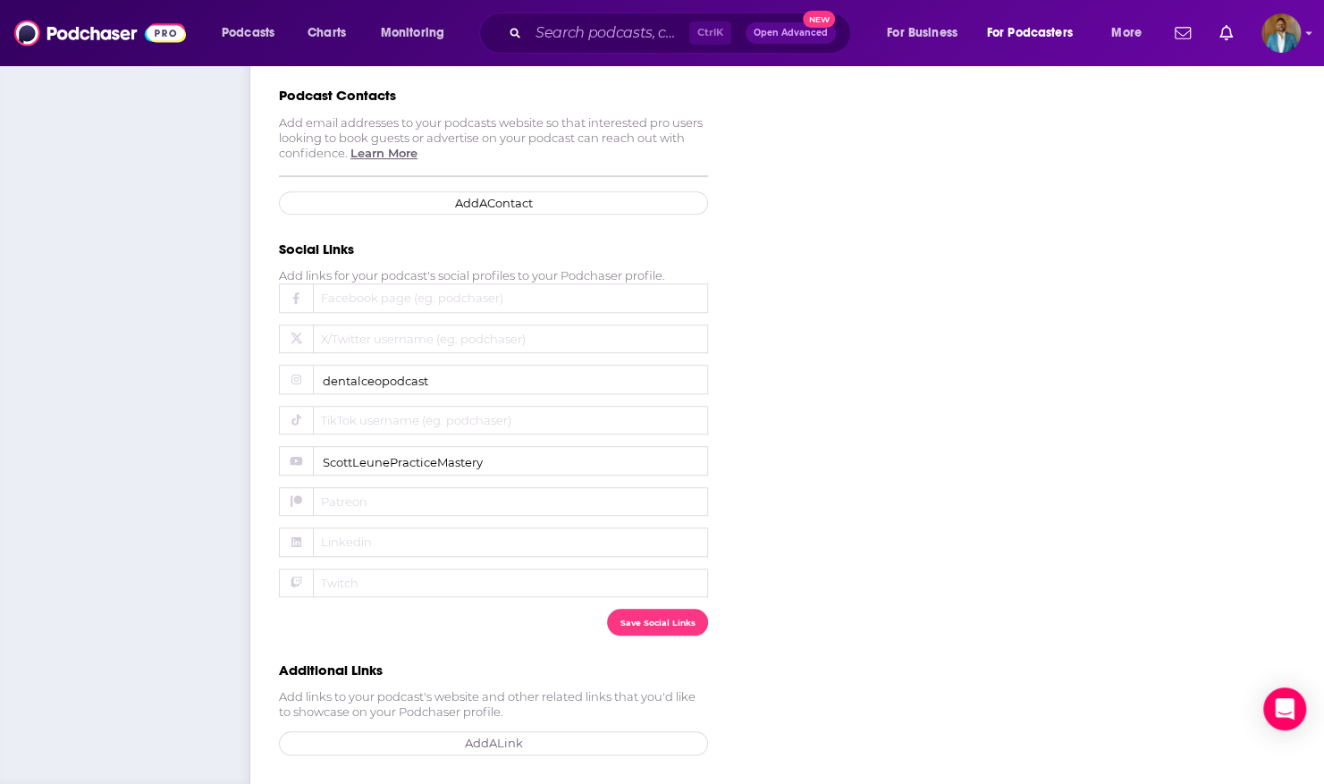
scroll to position [617, 0]
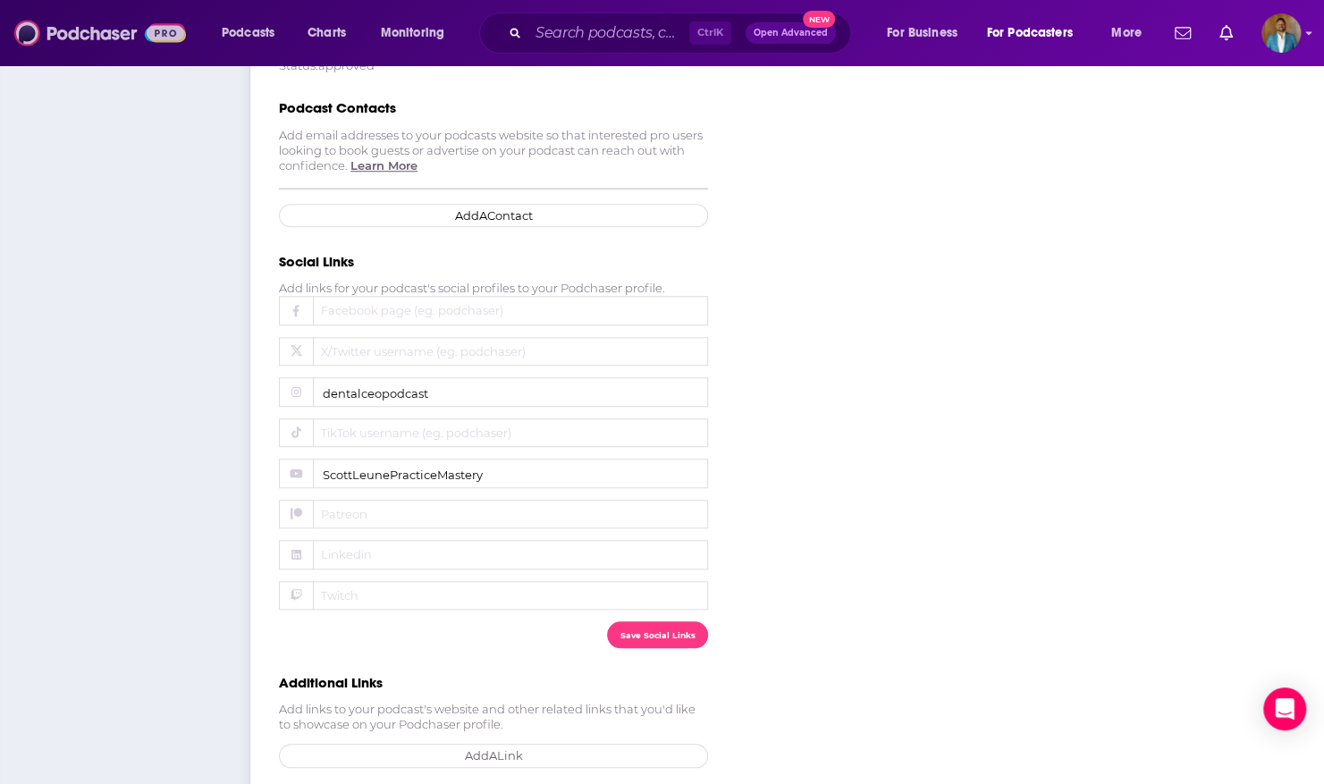
click at [72, 30] on img at bounding box center [100, 33] width 172 height 34
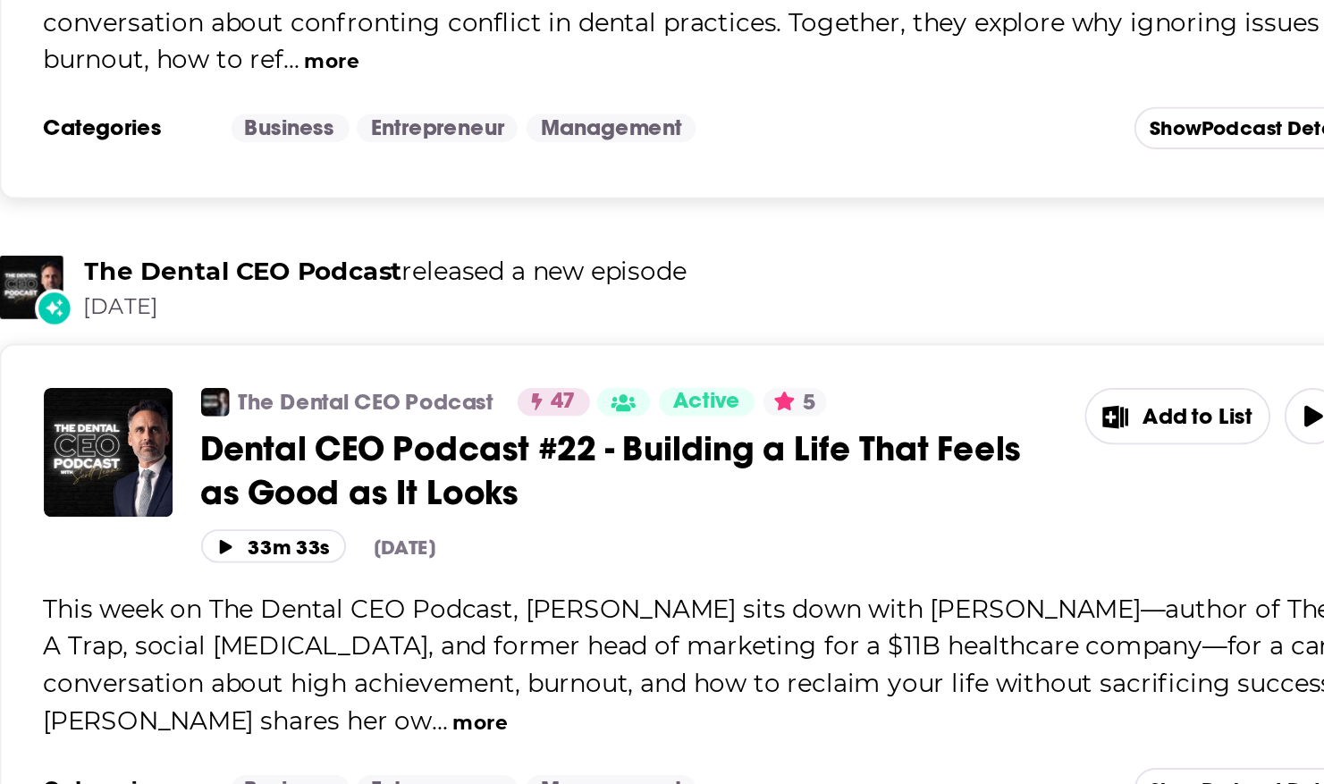
scroll to position [443, 0]
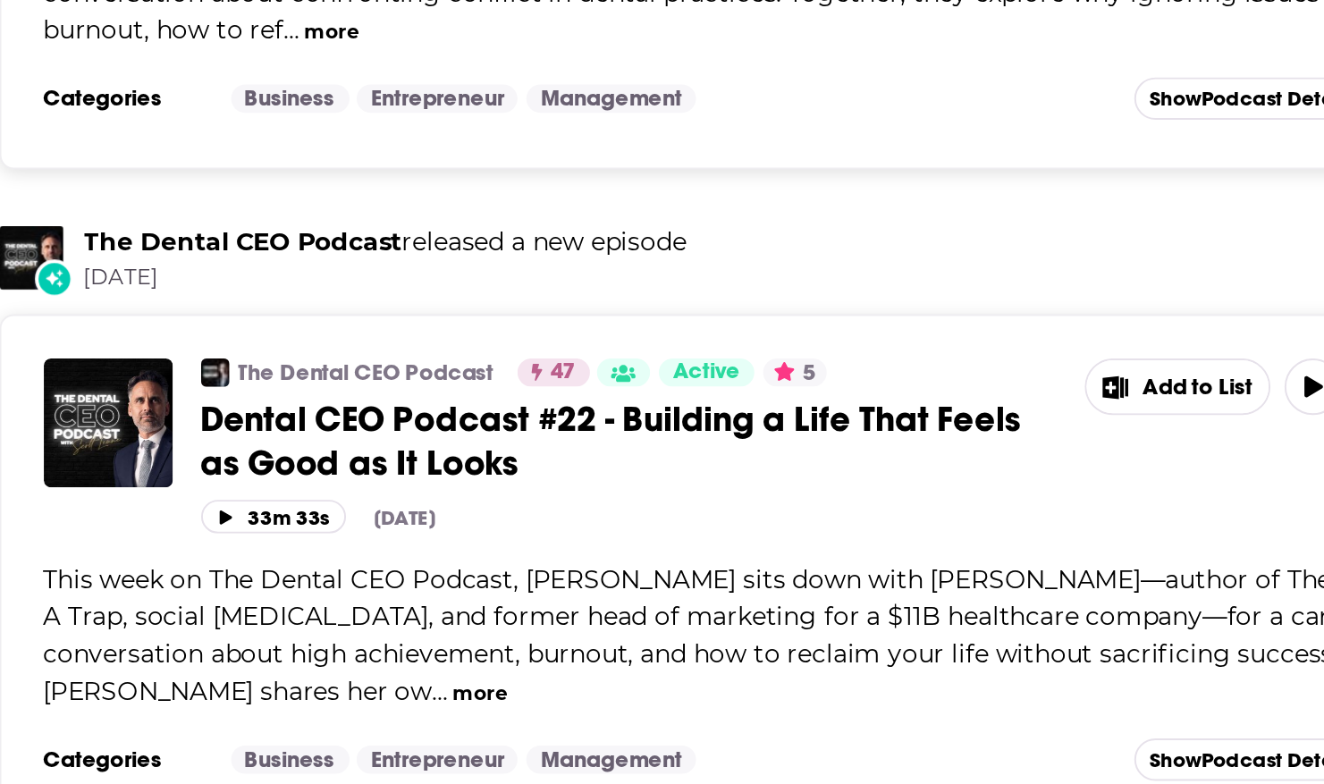
click at [240, 608] on span "Dental CEO Podcast #22 - Building a Life That Feels as Good as It Looks" at bounding box center [442, 610] width 415 height 45
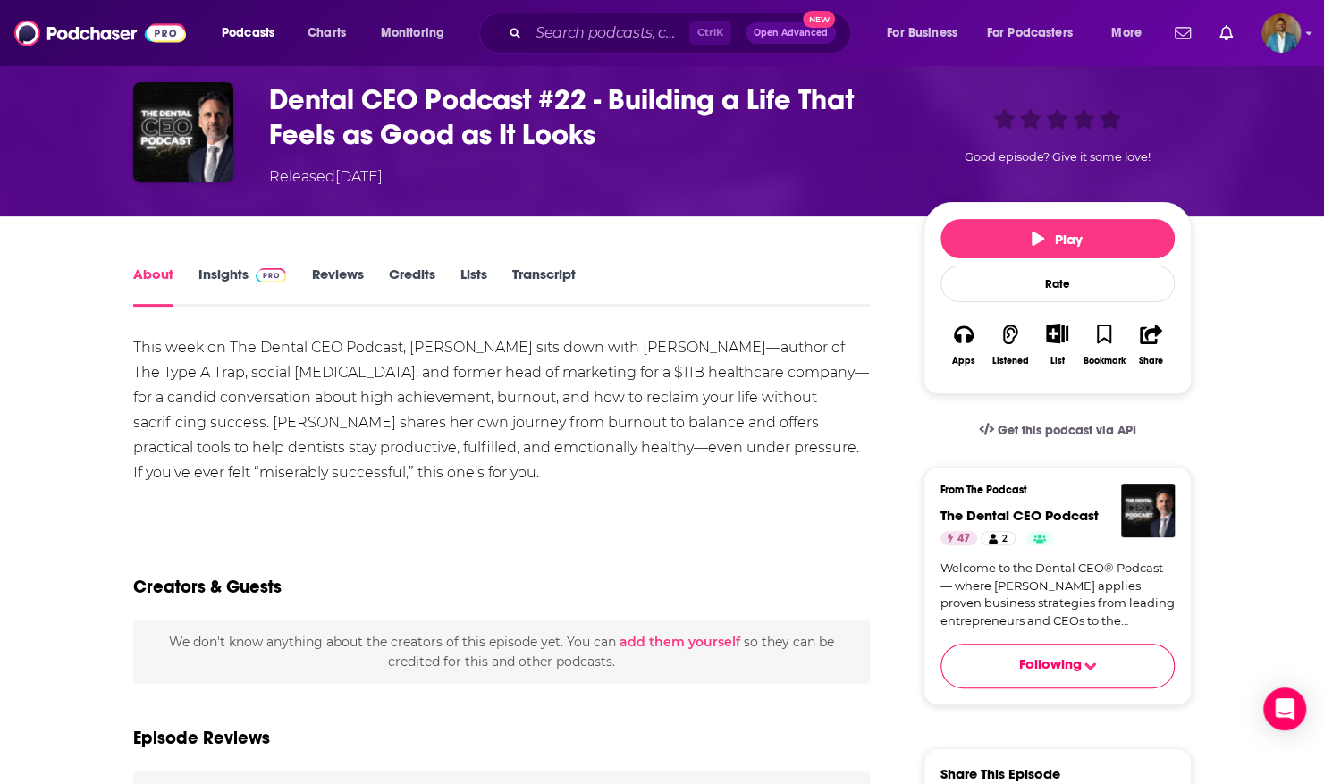
scroll to position [77, 0]
